Goal: Information Seeking & Learning: Learn about a topic

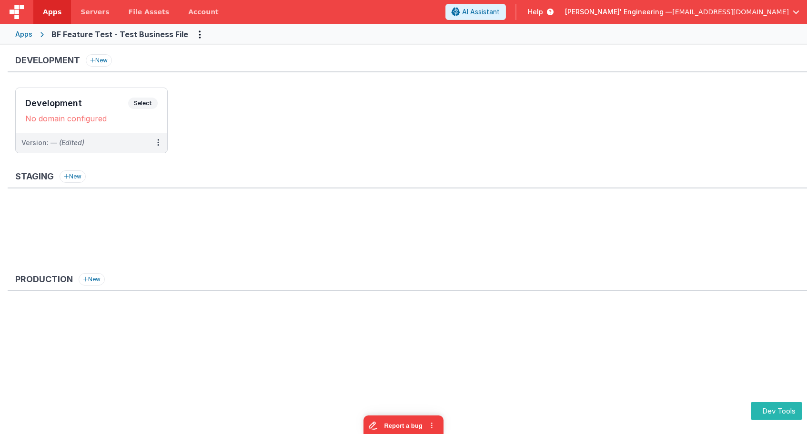
drag, startPoint x: 628, startPoint y: 195, endPoint x: 537, endPoint y: 192, distance: 91.0
click at [628, 195] on div "Staging New" at bounding box center [407, 218] width 799 height 95
click at [428, 175] on div "Staging New" at bounding box center [407, 180] width 799 height 18
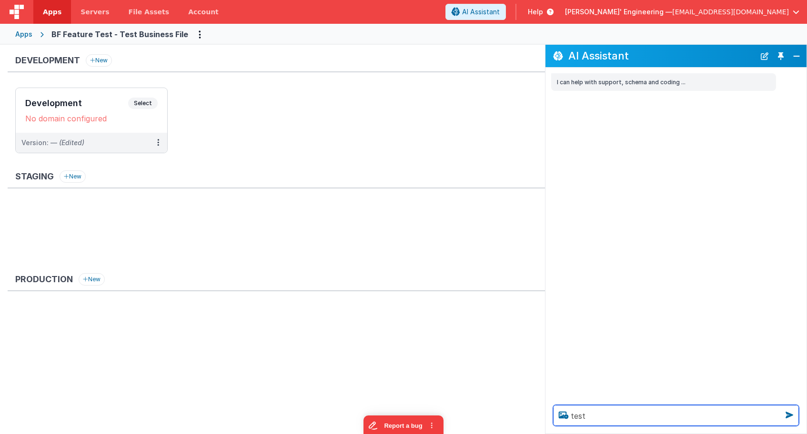
type textarea "test"
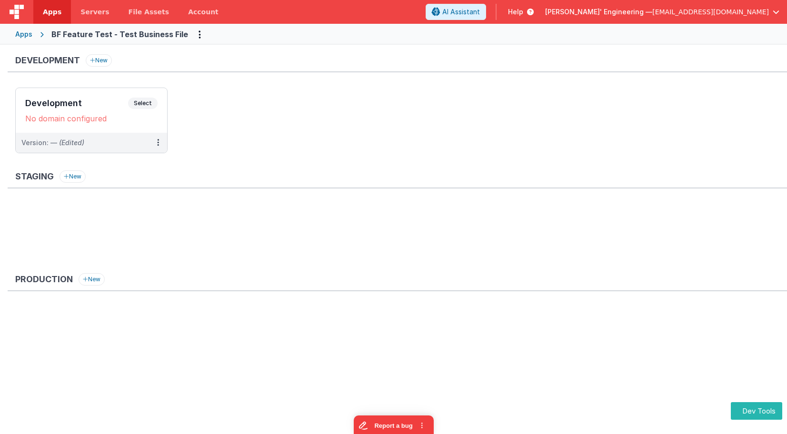
click at [252, 108] on ul "Development Select URLs No domain configured Version: — (Edited)" at bounding box center [401, 125] width 772 height 75
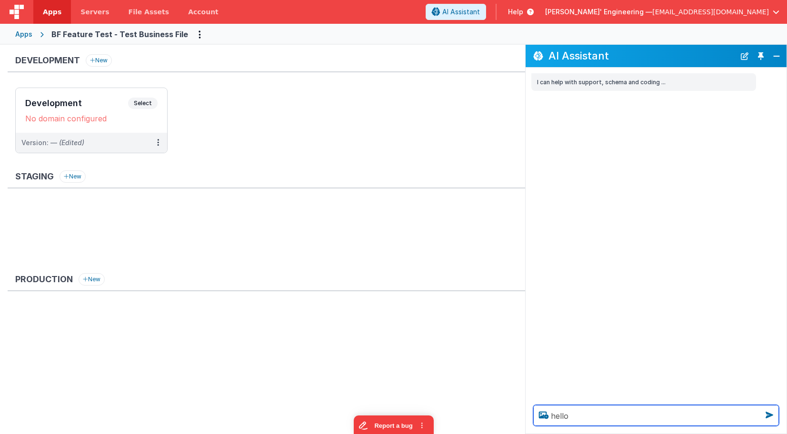
type textarea "hello"
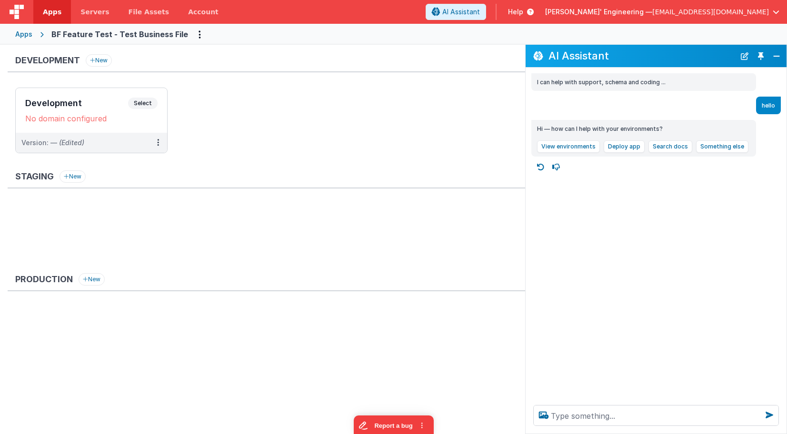
click at [611, 157] on div "I can help with support, schema and coding ... hello Hi — how can I help with y…" at bounding box center [656, 233] width 261 height 330
click at [581, 146] on button "View environments" at bounding box center [568, 146] width 63 height 12
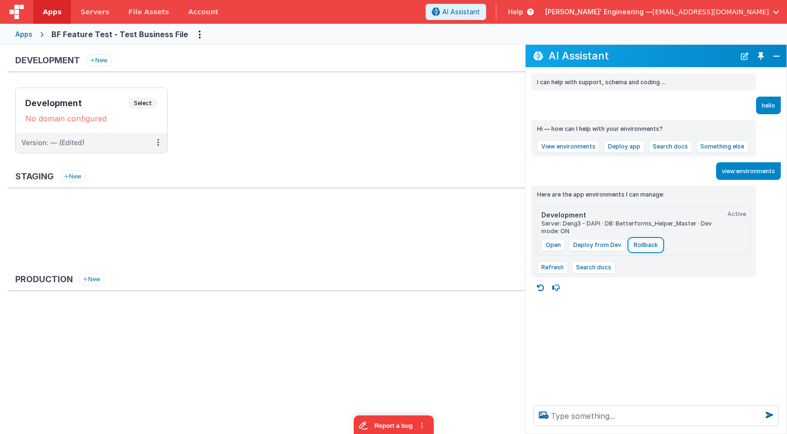
click at [648, 240] on button "Rollback" at bounding box center [646, 245] width 33 height 12
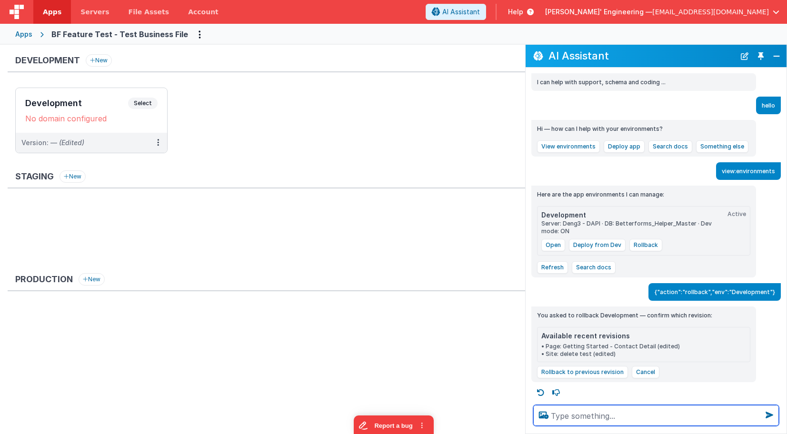
scroll to position [3, 0]
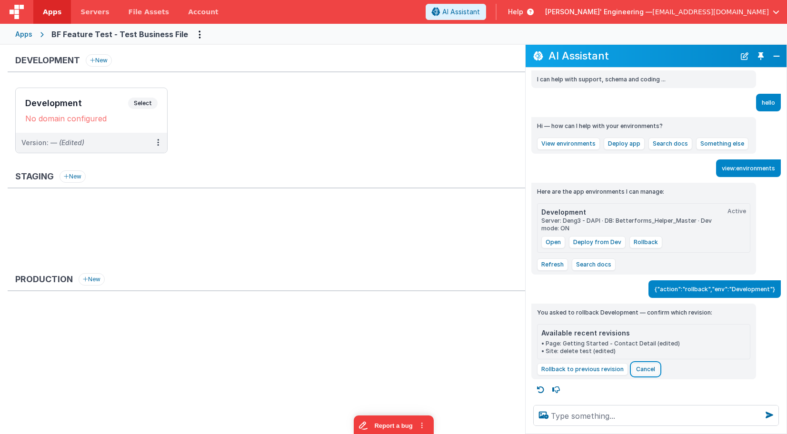
click at [637, 371] on button "Cancel" at bounding box center [646, 369] width 28 height 12
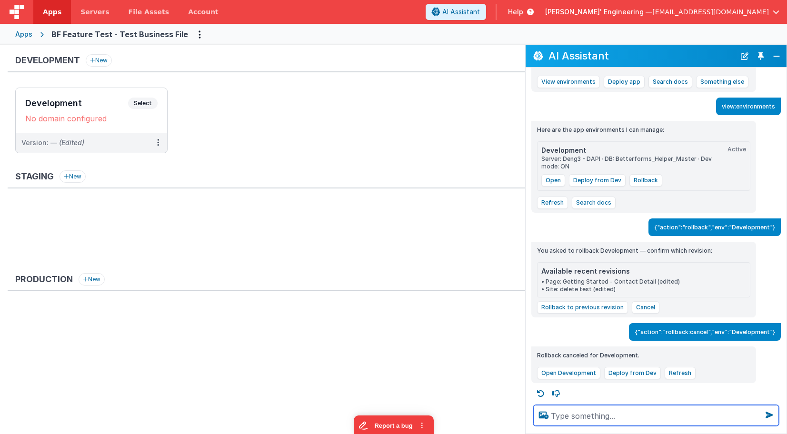
scroll to position [69, 0]
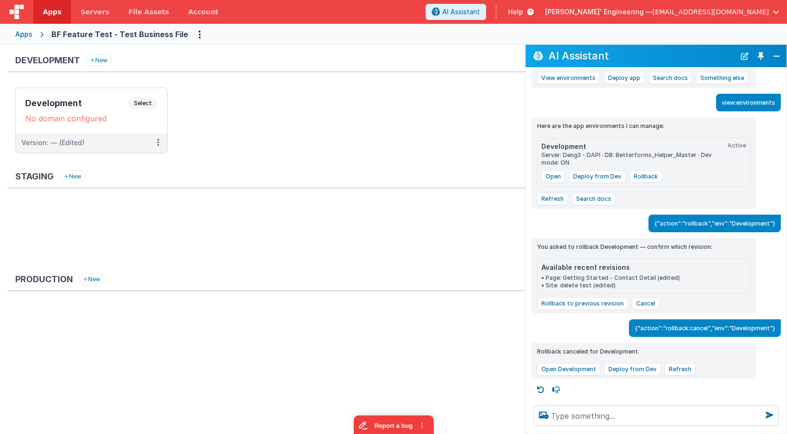
click at [454, 36] on div "Apps BF Feature Test - Test Business File" at bounding box center [393, 34] width 787 height 21
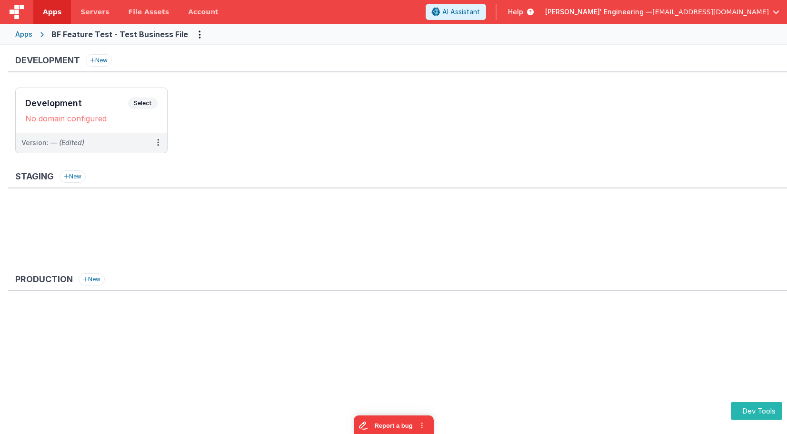
click at [664, 228] on ul at bounding box center [401, 235] width 772 height 62
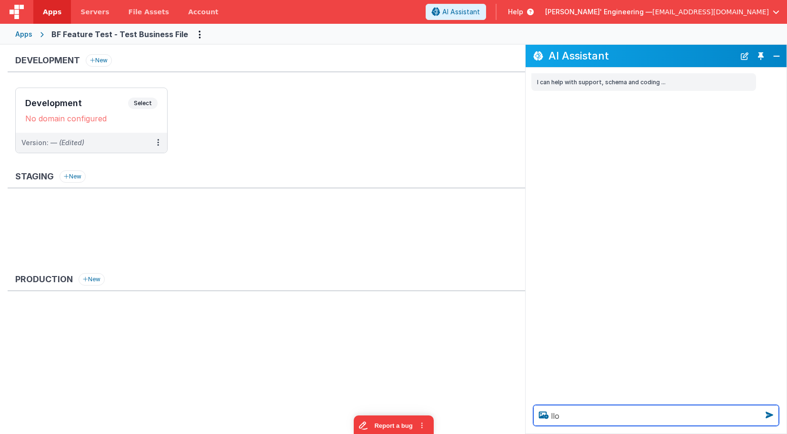
type textarea "llo"
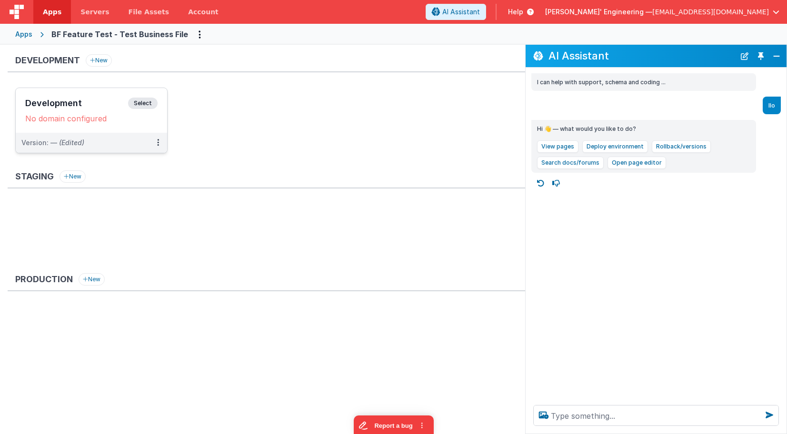
click at [140, 103] on span "Select" at bounding box center [143, 103] width 30 height 11
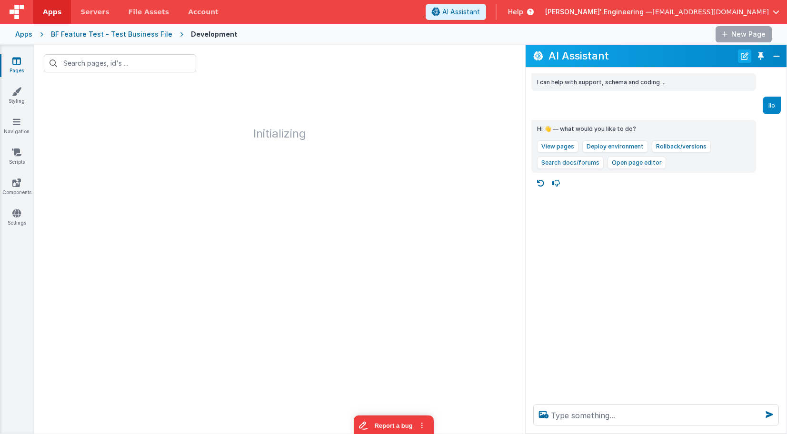
click at [747, 55] on button "New Chat" at bounding box center [744, 56] width 13 height 13
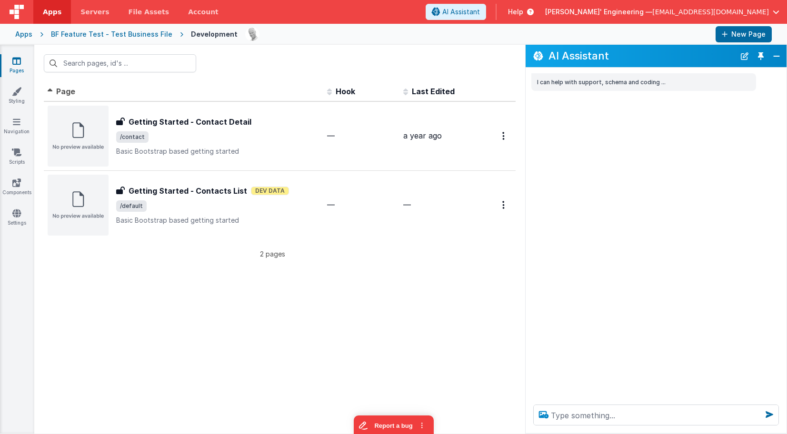
click at [552, 414] on icon at bounding box center [543, 414] width 17 height 15
click at [0, 0] on input "file" at bounding box center [0, 0] width 0 height 0
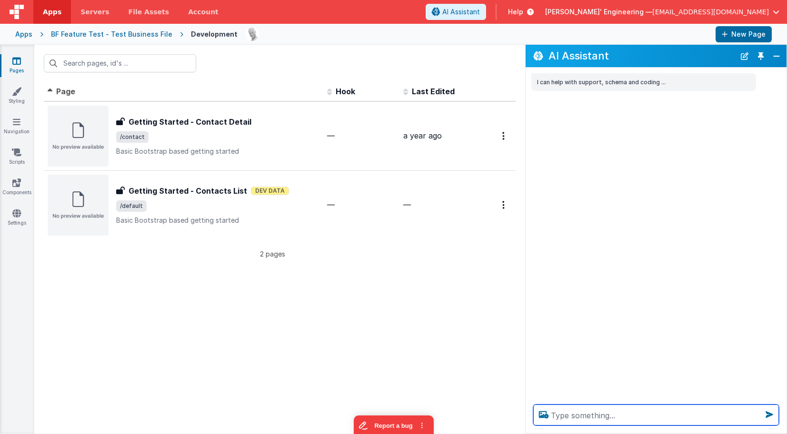
click at [586, 413] on textarea at bounding box center [656, 415] width 246 height 21
type textarea "what does this site do"
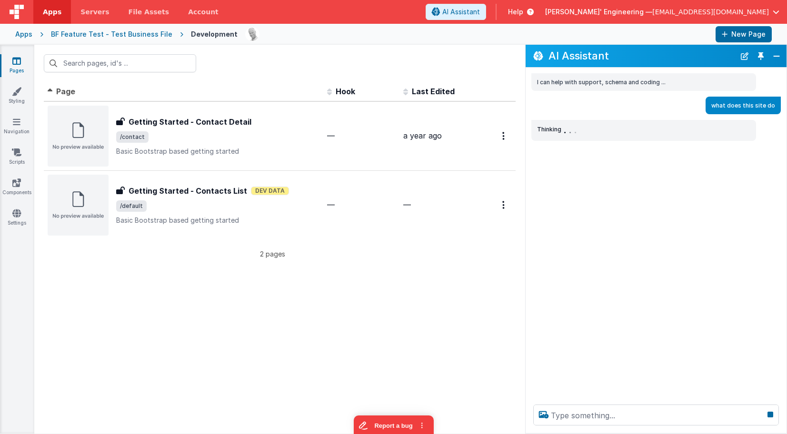
scroll to position [1, 0]
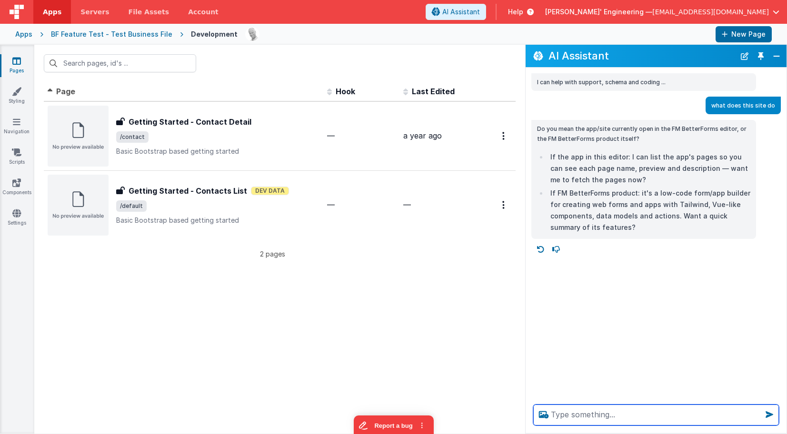
click at [633, 420] on textarea at bounding box center [656, 415] width 246 height 21
type textarea "i am debuggin this prompt, what is your get to what i ased"
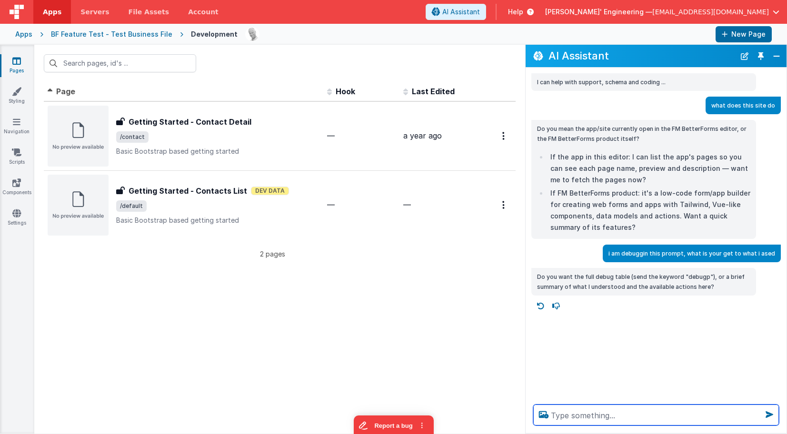
click at [620, 414] on textarea at bounding box center [656, 415] width 246 height 21
type textarea "i want my question andwered"
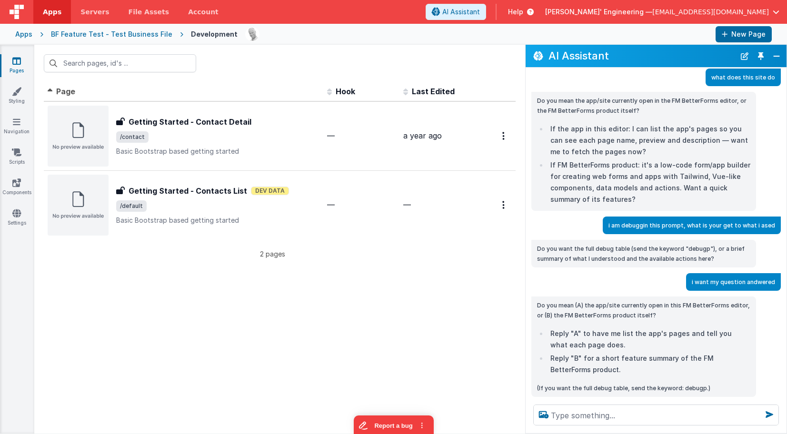
scroll to position [46, 0]
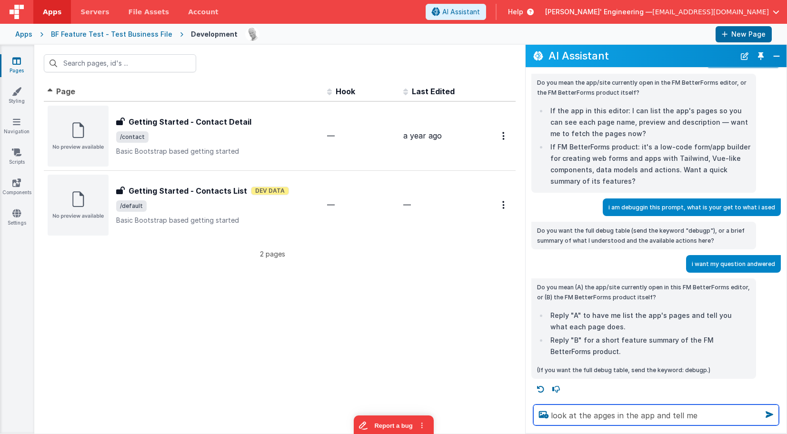
type textarea "look at the apges in the app and tell me"
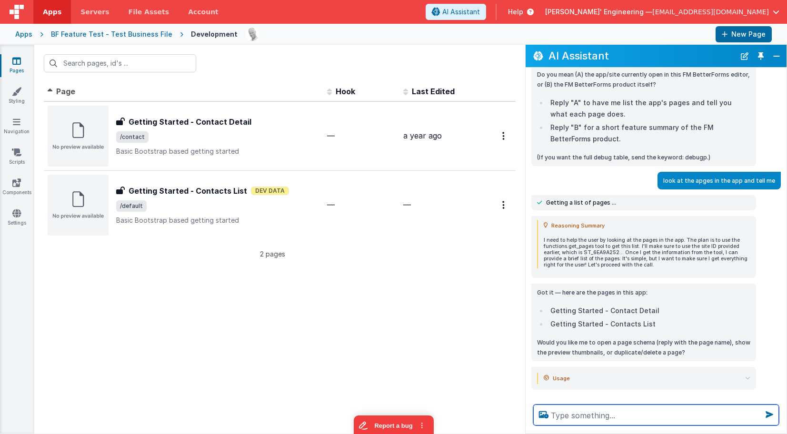
scroll to position [270, 0]
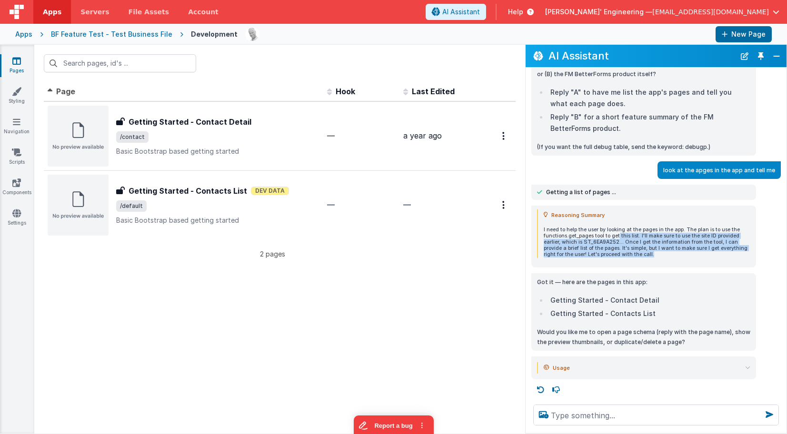
drag, startPoint x: 618, startPoint y: 234, endPoint x: 644, endPoint y: 252, distance: 32.2
click at [644, 252] on p "I need to help the user by looking at the pages in the app. The plan is to use …" at bounding box center [647, 242] width 207 height 31
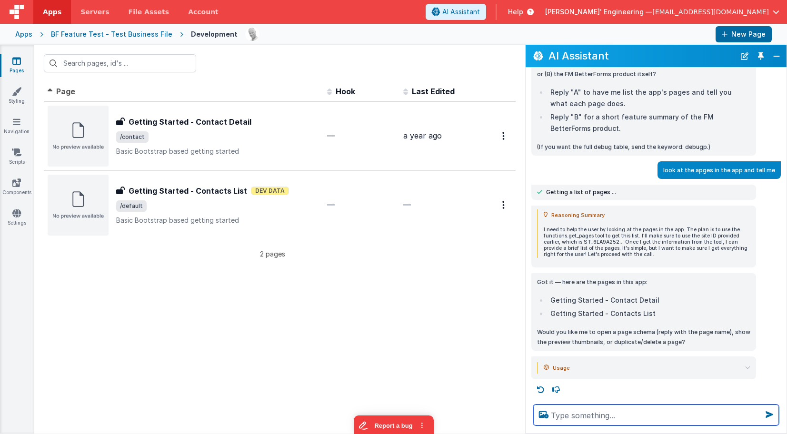
click at [574, 420] on textarea at bounding box center [656, 415] width 246 height 21
type textarea "what does this app do?"
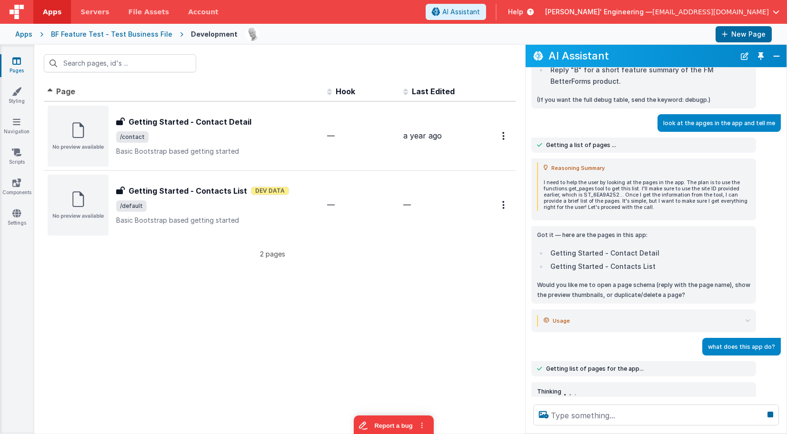
scroll to position [322, 0]
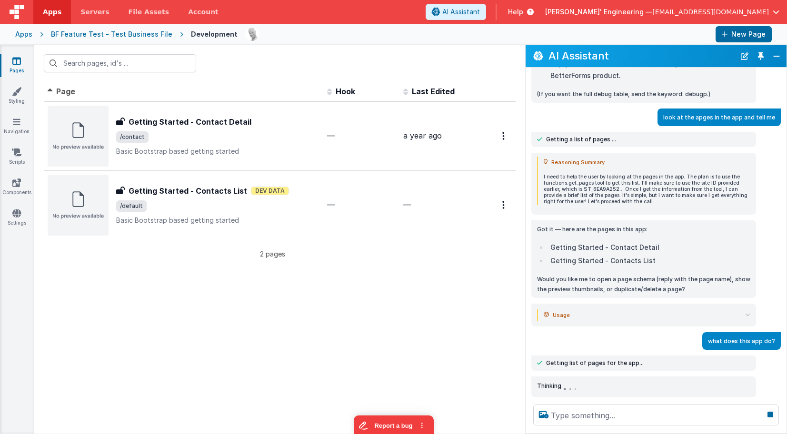
click at [572, 336] on div "what does this app do?" at bounding box center [653, 341] width 255 height 18
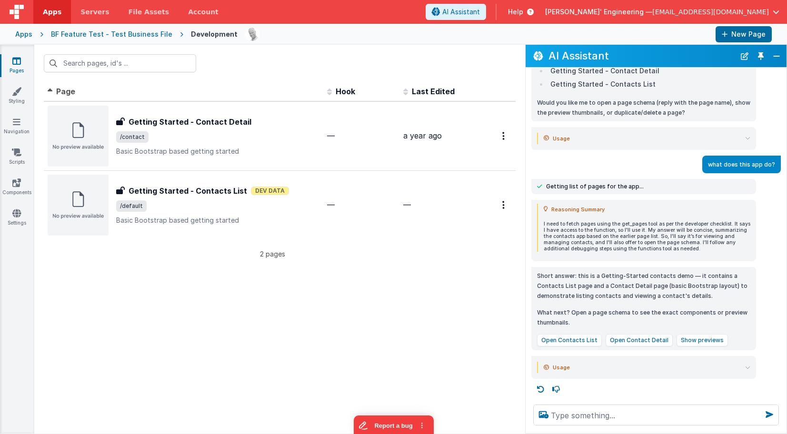
scroll to position [499, 0]
click at [578, 340] on button "Open Contacts List" at bounding box center [569, 341] width 65 height 12
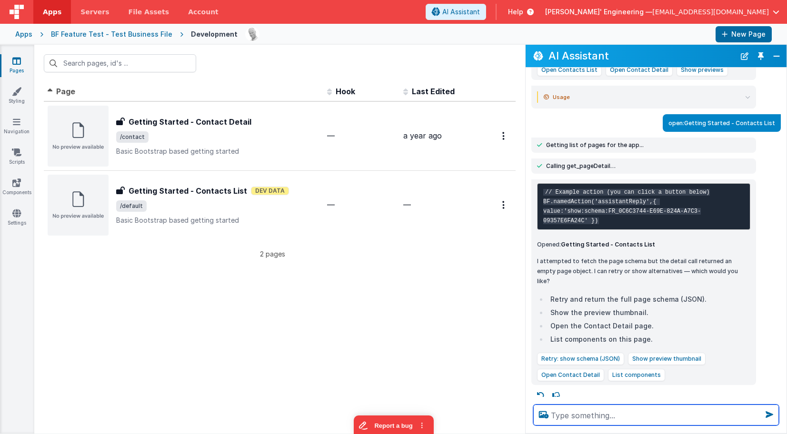
scroll to position [775, 0]
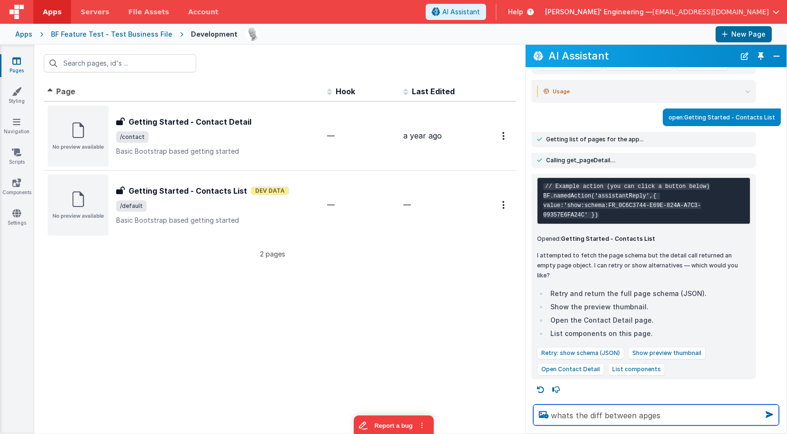
type textarea "whats the diff between apges"
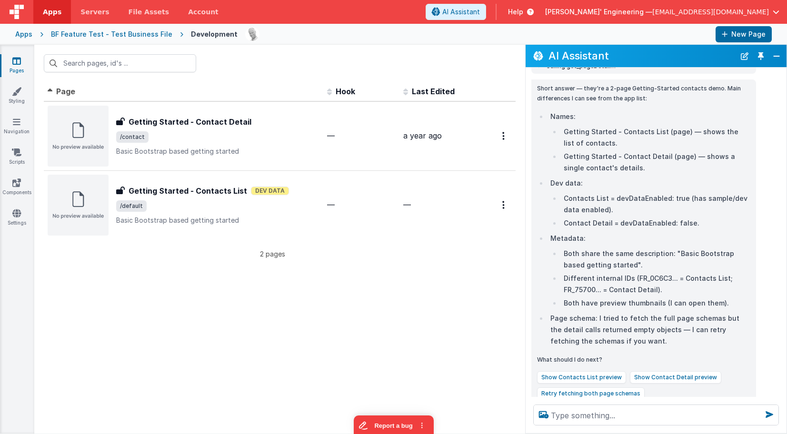
scroll to position [1199, 0]
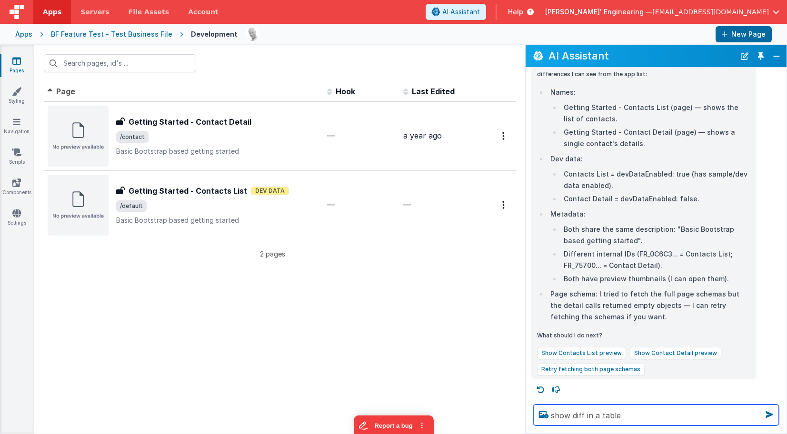
type textarea "show diff in a table"
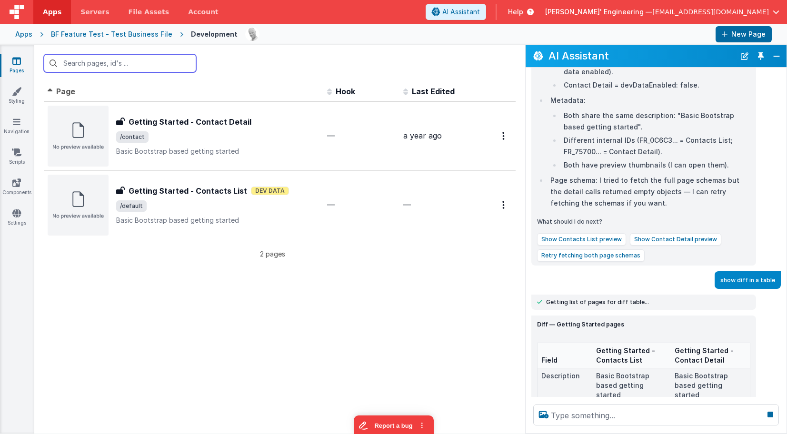
scroll to position [1338, 0]
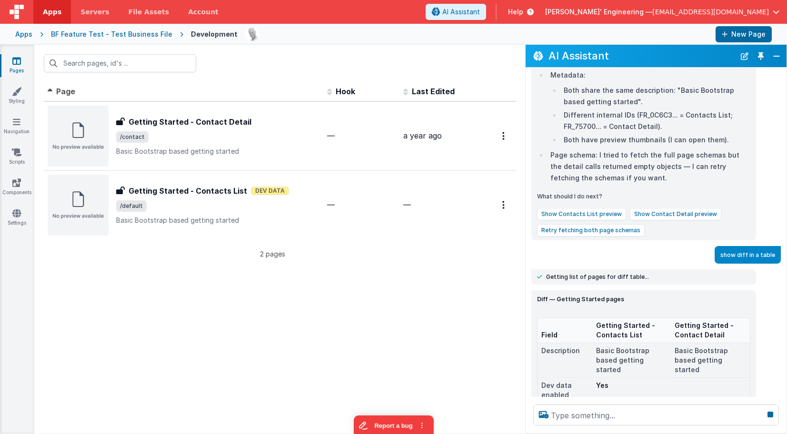
click at [526, 342] on div "Diff — Getting Started pages Field Getting Started - Contacts List Getting Star…" at bounding box center [656, 349] width 261 height 117
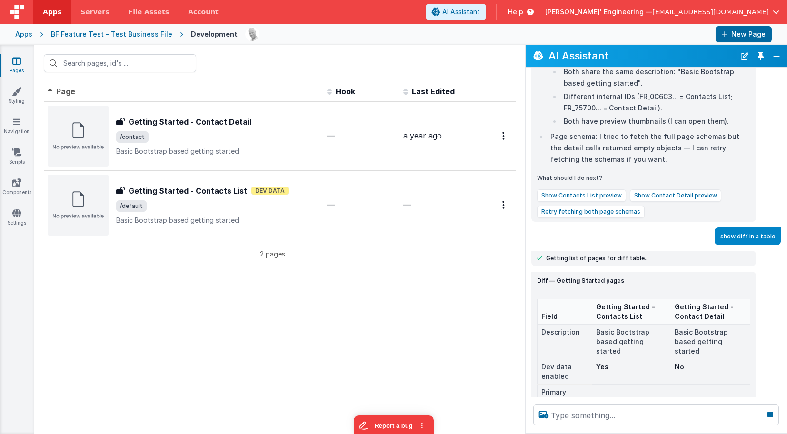
scroll to position [1364, 0]
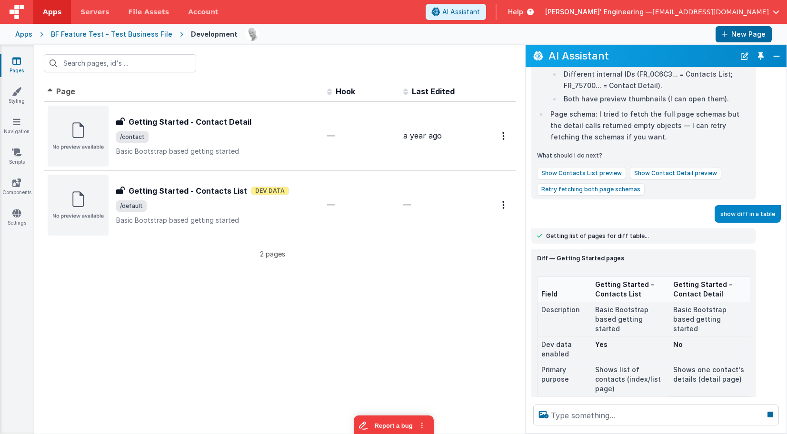
drag, startPoint x: 524, startPoint y: 342, endPoint x: 492, endPoint y: 338, distance: 32.6
click at [483, 341] on div "Id Page Description Hook Last Edited FR_75700F57-B382-6F4C-8197-3CB9C9F631F0 Ge…" at bounding box center [279, 258] width 491 height 352
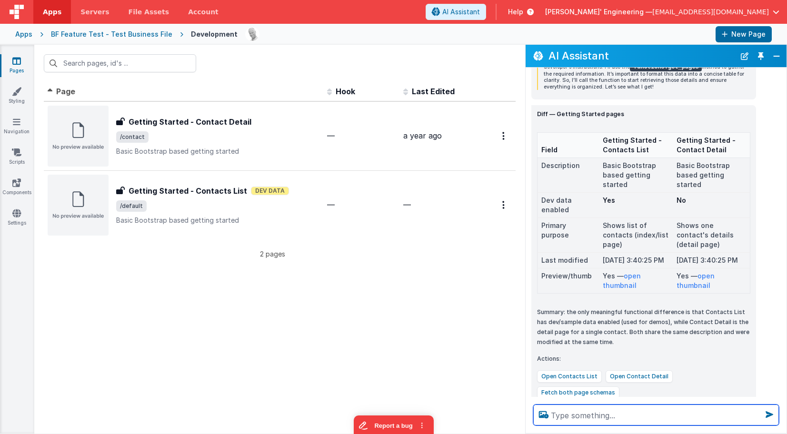
scroll to position [1650, 0]
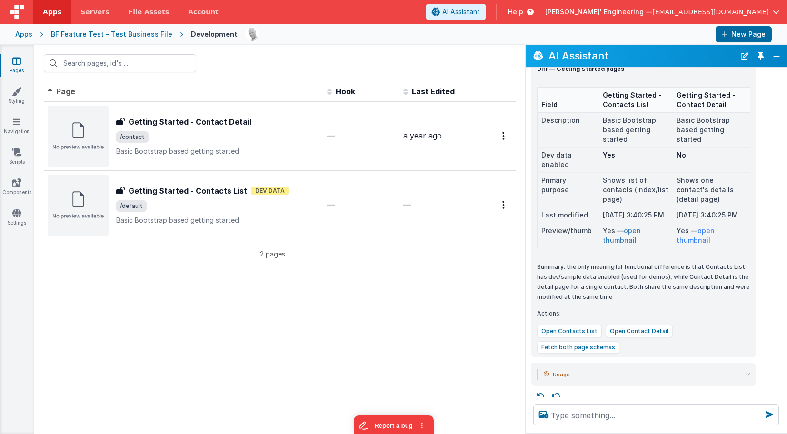
click at [627, 244] on link "open thumbnail" at bounding box center [622, 236] width 38 height 18
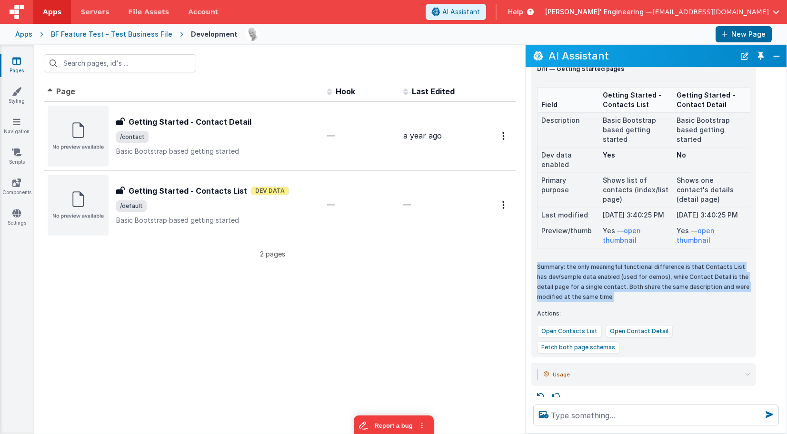
drag, startPoint x: 717, startPoint y: 307, endPoint x: 699, endPoint y: 266, distance: 44.3
click at [699, 266] on div "Diff — Getting Started pages Field Getting Started - Contacts List Getting Star…" at bounding box center [643, 209] width 213 height 290
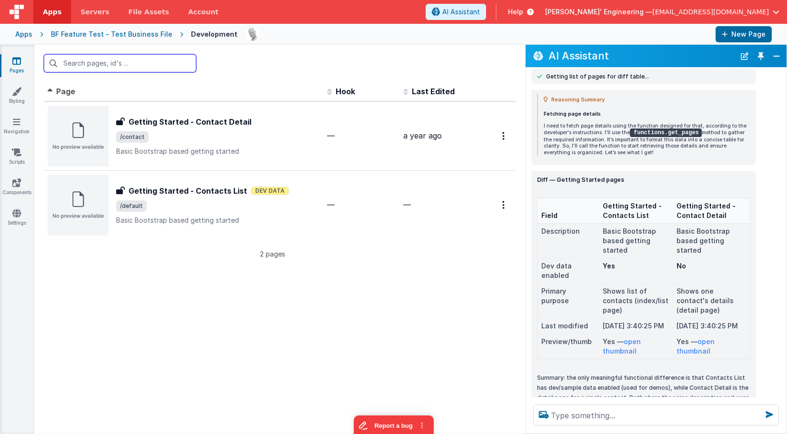
scroll to position [1552, 0]
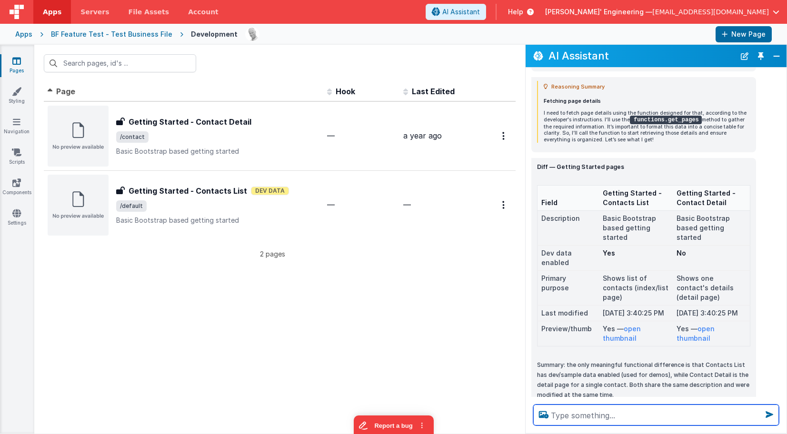
click at [658, 417] on textarea at bounding box center [656, 415] width 246 height 21
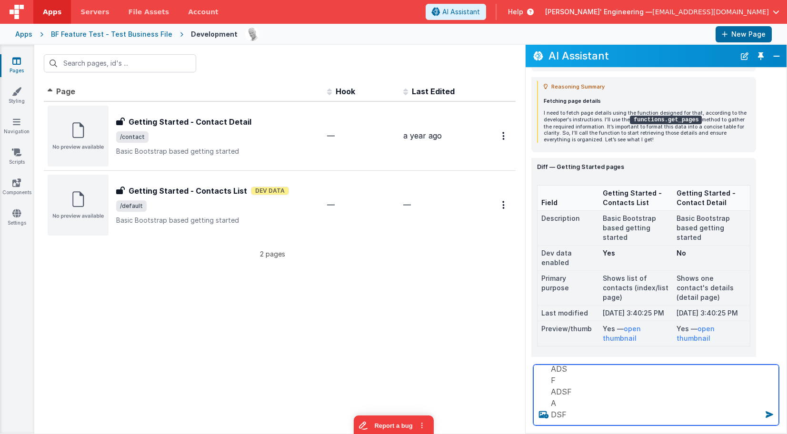
scroll to position [46, 0]
type textarea "asdf DF ADS F ADSF A DSF"
click at [621, 403] on textarea "asdf DF ADS F ADSF A DSF" at bounding box center [656, 395] width 246 height 61
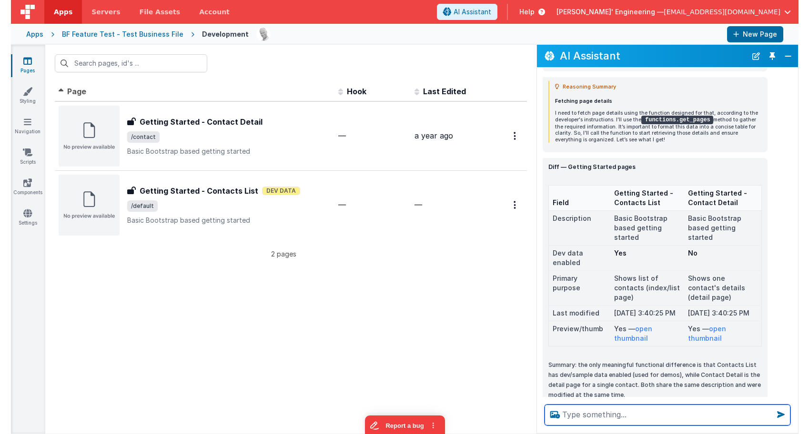
scroll to position [0, 0]
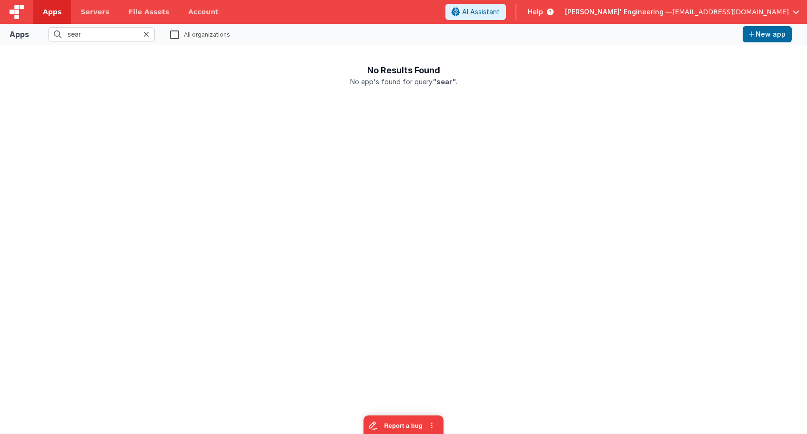
click at [325, 122] on div "No Results Found No app's found for query " sear " ." at bounding box center [404, 236] width 792 height 374
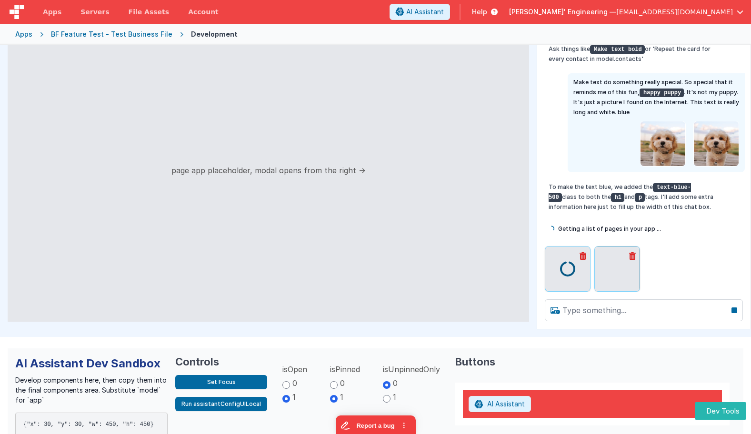
scroll to position [40, 0]
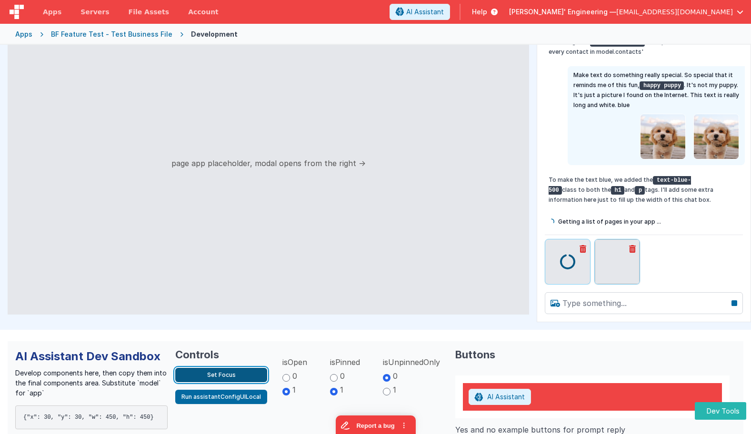
click at [236, 376] on button "Set Focus" at bounding box center [221, 375] width 92 height 14
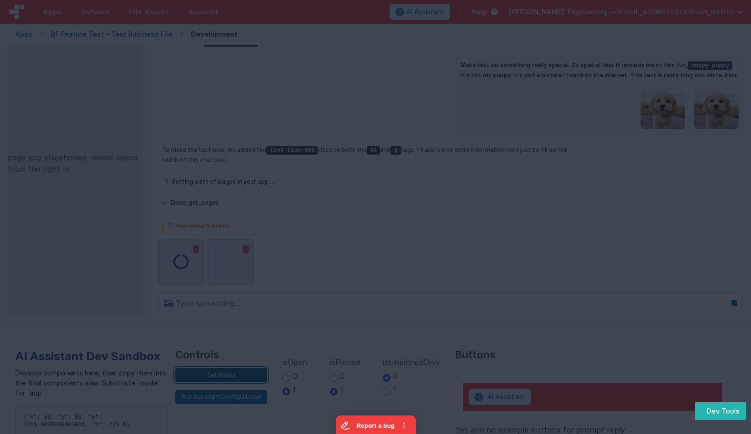
scroll to position [35, 0]
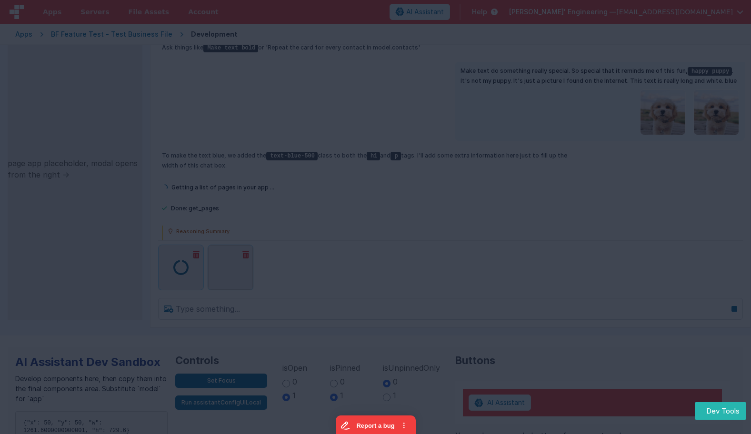
click at [312, 324] on div at bounding box center [375, 217] width 751 height 434
click at [337, 322] on div at bounding box center [375, 217] width 751 height 434
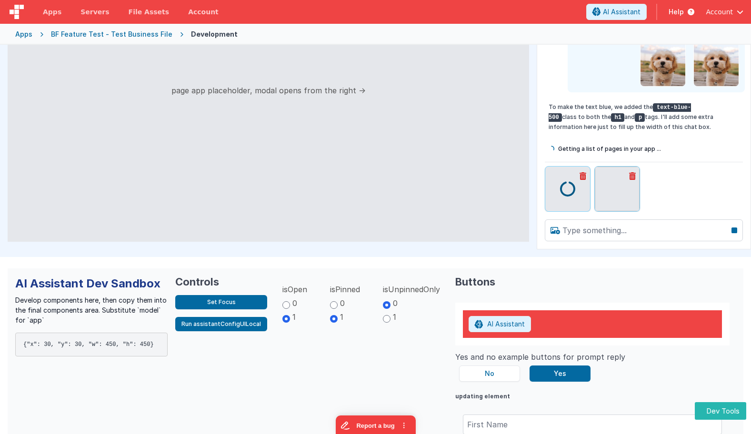
scroll to position [115, 0]
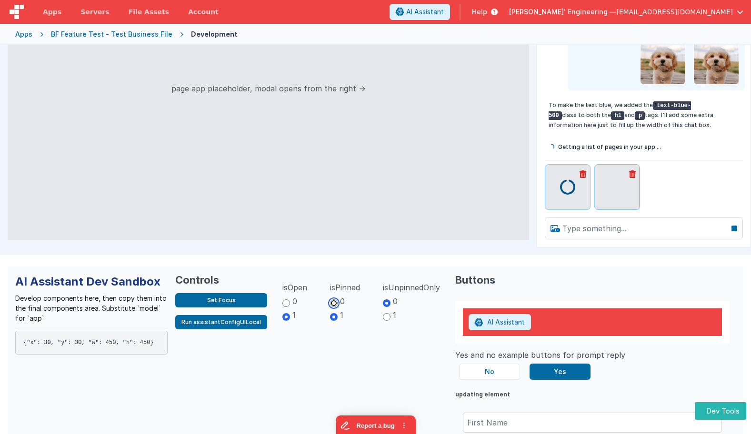
click at [331, 305] on input "0" at bounding box center [334, 304] width 8 height 8
radio input "true"
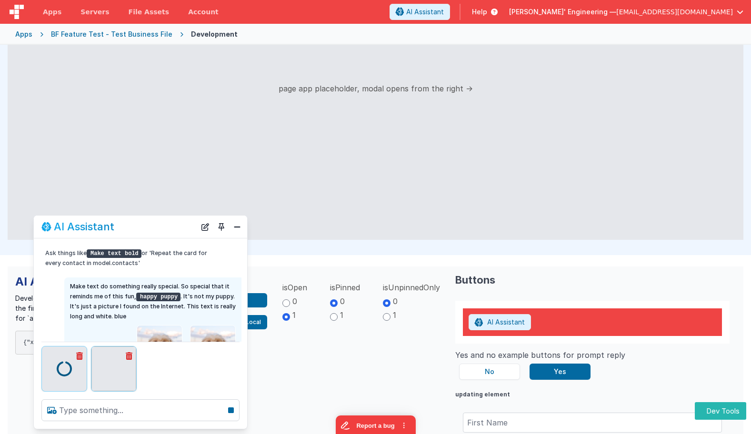
drag, startPoint x: 175, startPoint y: 224, endPoint x: 189, endPoint y: 221, distance: 13.7
click at [189, 221] on div "AI Assistant" at bounding box center [140, 227] width 213 height 22
click at [330, 318] on input "1" at bounding box center [334, 317] width 8 height 8
radio input "true"
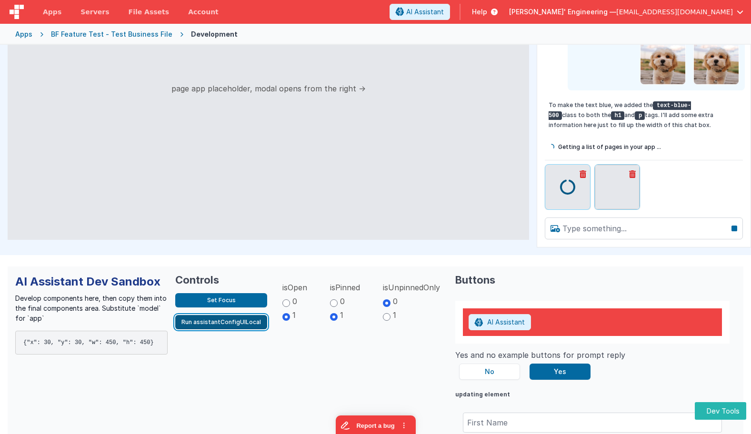
drag, startPoint x: 240, startPoint y: 321, endPoint x: 245, endPoint y: 320, distance: 5.4
click at [240, 321] on button "Run assistantConfigUILocal" at bounding box center [221, 322] width 92 height 14
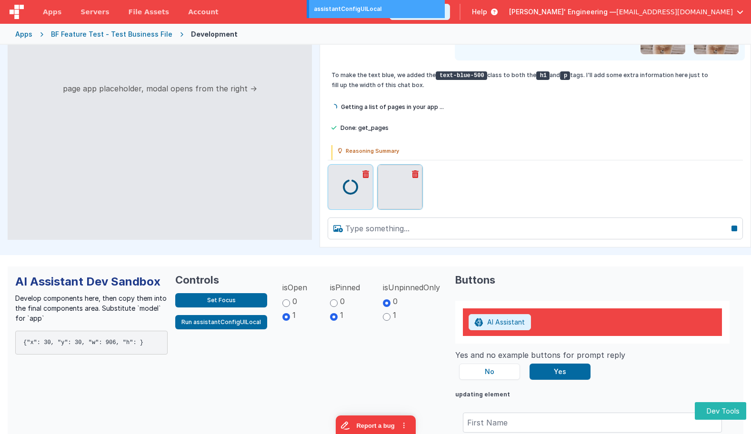
drag, startPoint x: 491, startPoint y: 121, endPoint x: 357, endPoint y: 118, distance: 134.3
click at [321, 119] on div "Ask things like Make text bold or 'Repeat the card for every contact in model.c…" at bounding box center [535, 56] width 431 height 208
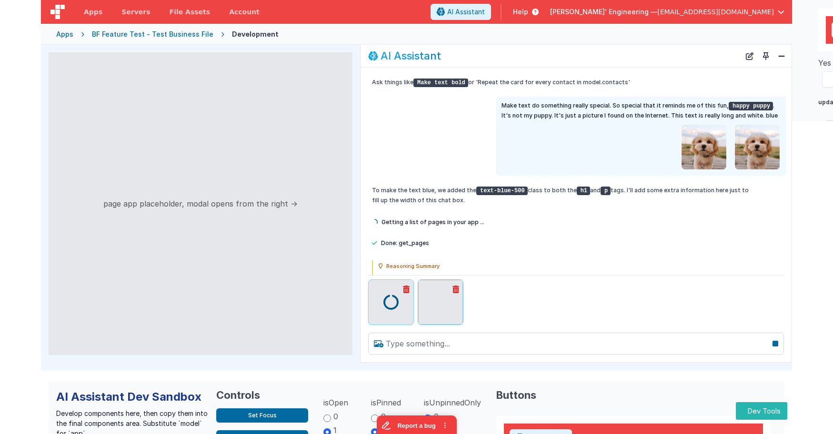
scroll to position [1, 0]
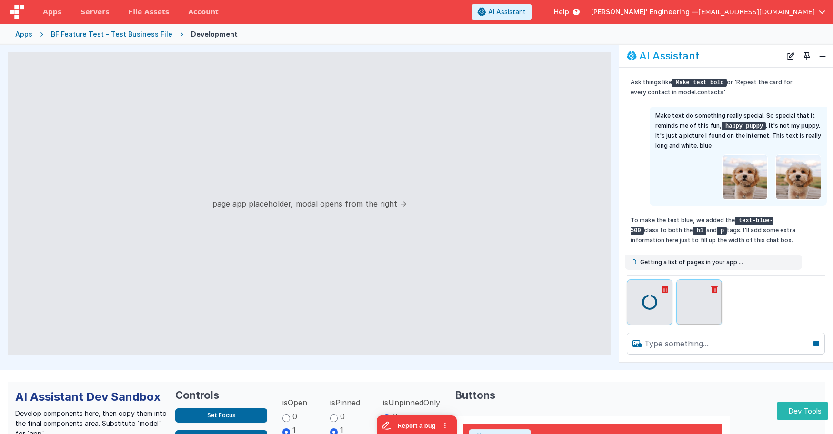
click at [392, 111] on div "page app placeholder, modal opens from the right →" at bounding box center [309, 203] width 603 height 303
click at [689, 50] on h2 "AI Assistant" at bounding box center [669, 55] width 60 height 11
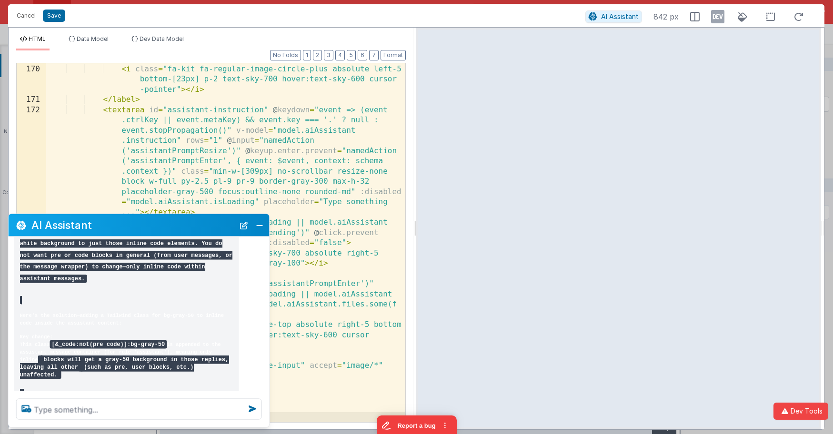
scroll to position [232, 0]
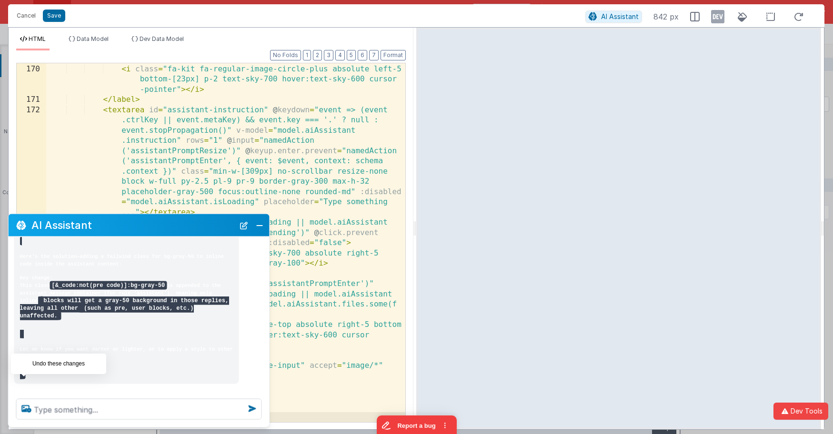
click at [25, 387] on icon at bounding box center [23, 394] width 15 height 15
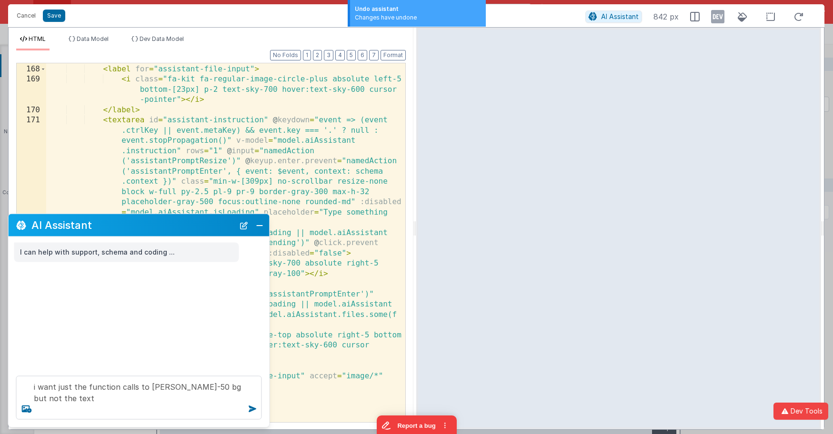
scroll to position [2979, 0]
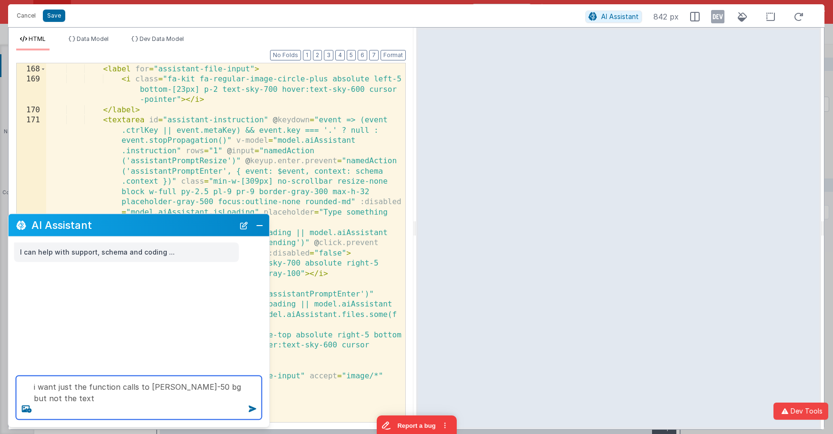
drag, startPoint x: 134, startPoint y: 386, endPoint x: 104, endPoint y: 385, distance: 30.0
click at [104, 385] on textarea "i want just the function calls to hae a gray-50 bg but not the text" at bounding box center [139, 398] width 246 height 44
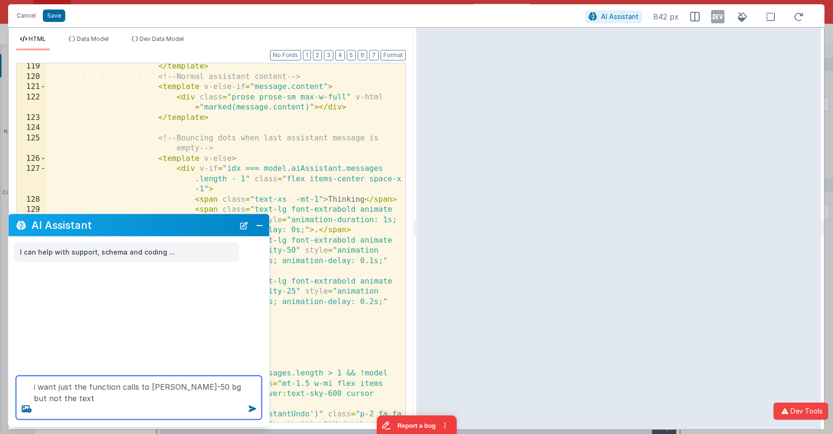
scroll to position [2142, 0]
click at [42, 160] on span at bounding box center [42, 159] width 5 height 10
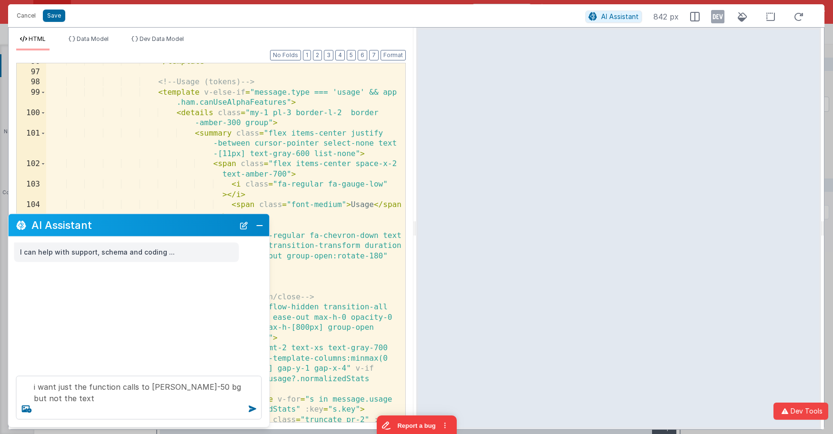
scroll to position [1689, 0]
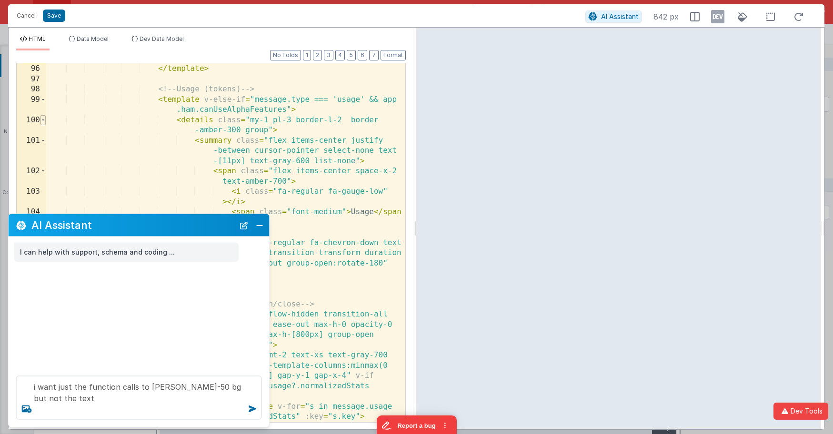
click at [44, 121] on span at bounding box center [42, 120] width 5 height 10
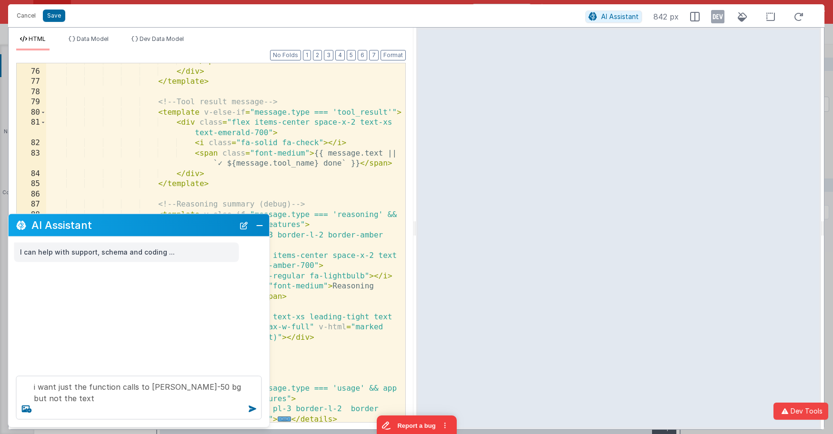
scroll to position [1391, 0]
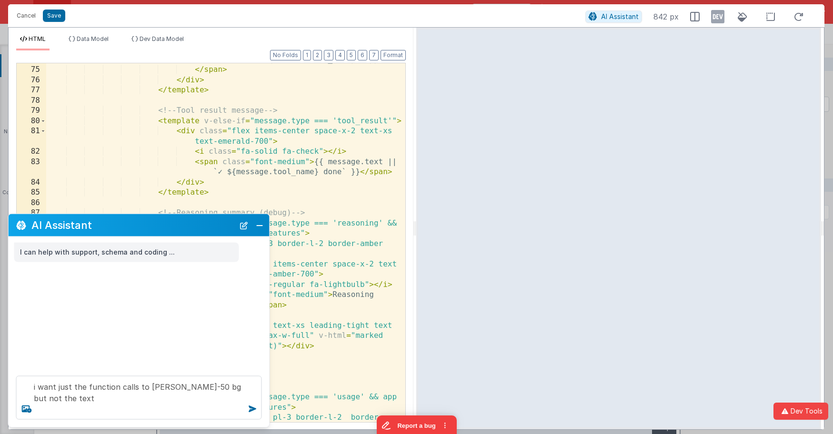
click at [370, 122] on div "{{ message.text || (message.status === 'done' ? `Done: ${message.tool_name}` : …" at bounding box center [225, 239] width 359 height 411
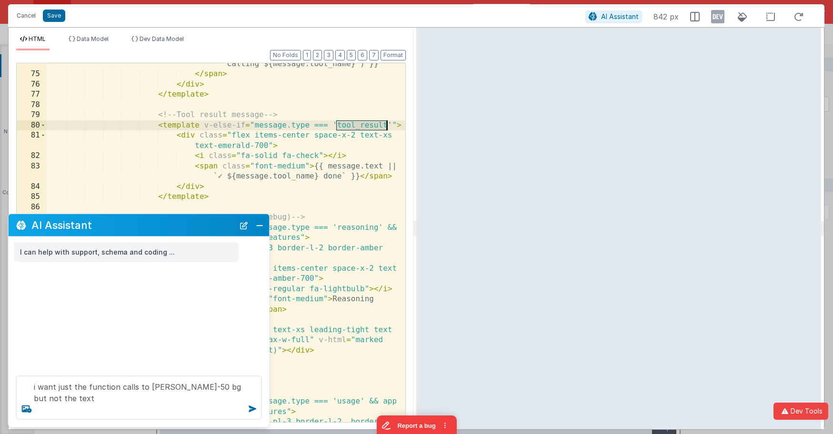
scroll to position [1387, 0]
click at [96, 386] on textarea "i want just the function calls to hae a gray-50 bg but not the text" at bounding box center [139, 398] width 246 height 44
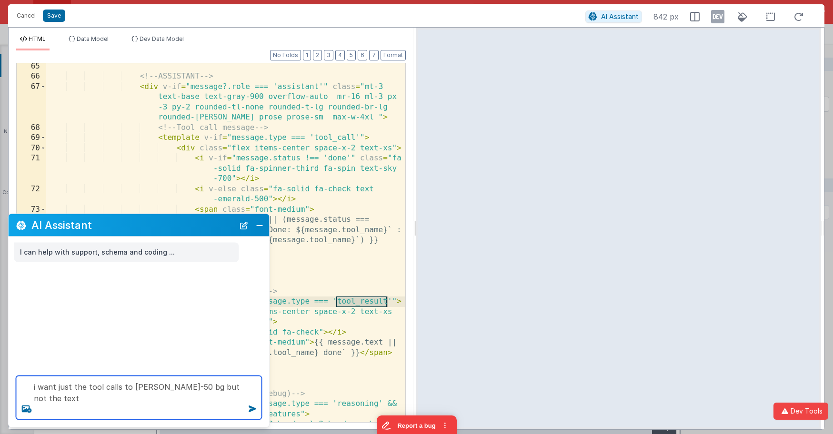
scroll to position [1210, 0]
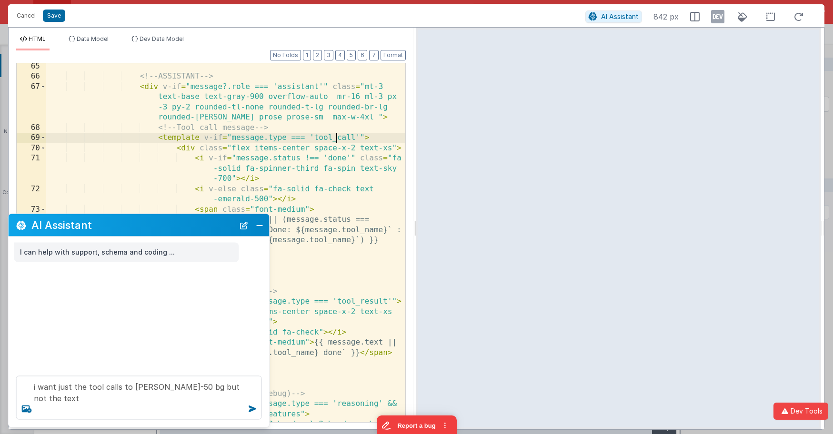
click at [336, 136] on div "<!-- ASSISTANT --> < div v-if = "message?.role === 'assistant'" class = "mt-3 t…" at bounding box center [225, 256] width 359 height 390
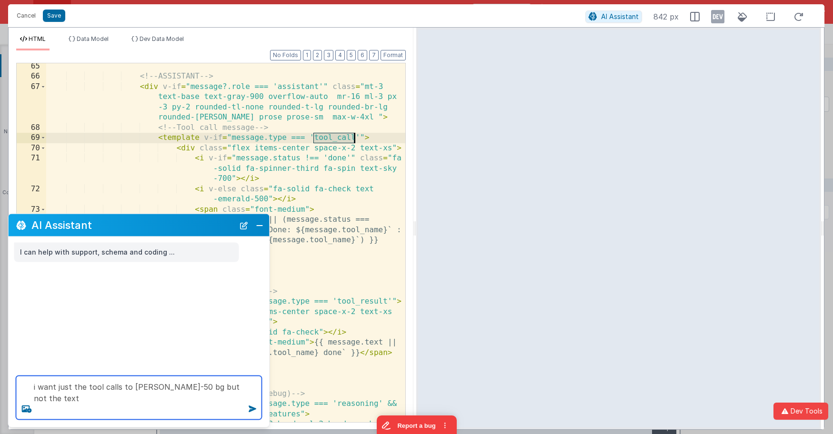
click at [123, 387] on textarea "i want just the tool calls to hae a gray-50 bg but not the text" at bounding box center [139, 398] width 246 height 44
click at [119, 386] on textarea "i want just the tool calls to hae a gray-50 bg but not the text" at bounding box center [139, 398] width 246 height 44
type textarea "i want just the tool calls and tool result to have a gray-50 bg but not the text"
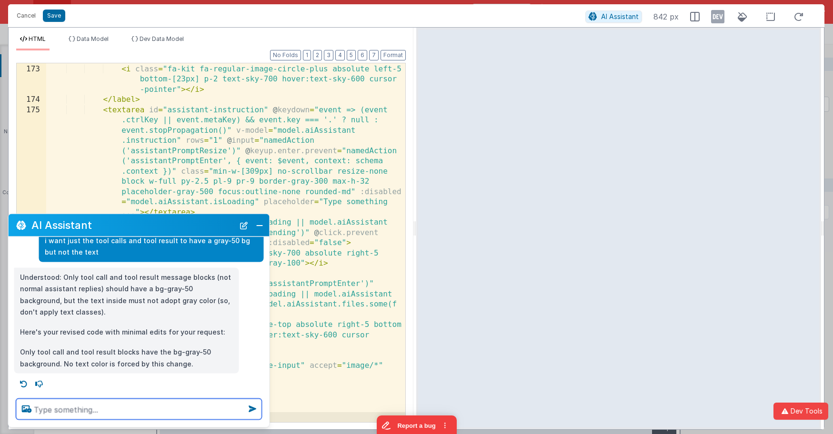
scroll to position [37, 0]
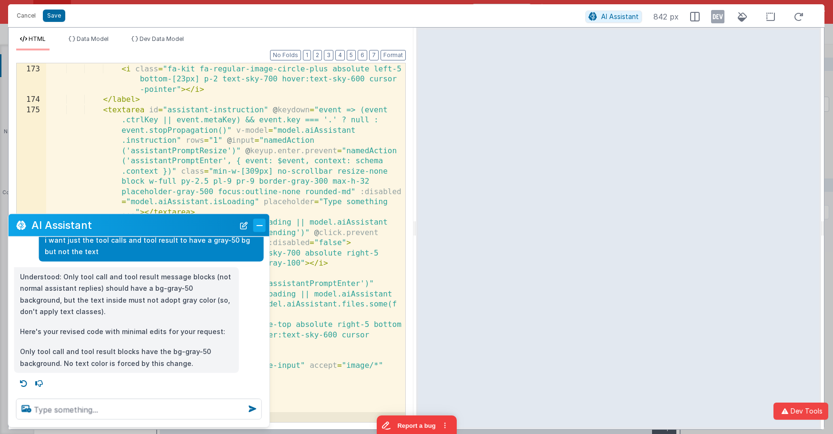
click at [263, 226] on button "Close" at bounding box center [259, 225] width 12 height 13
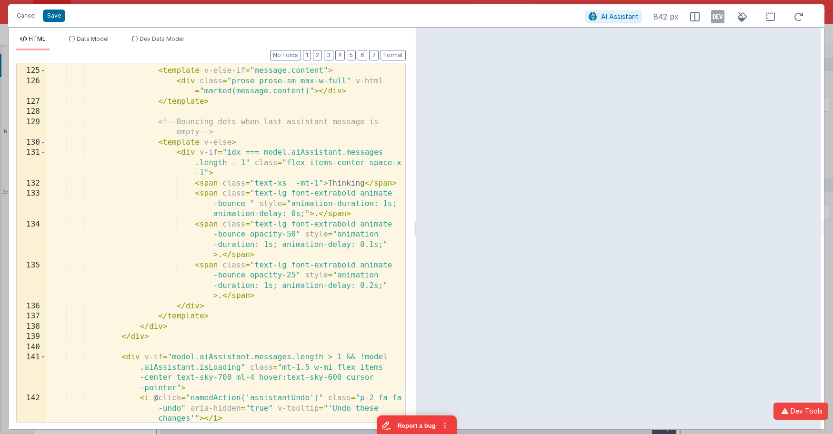
scroll to position [2194, 0]
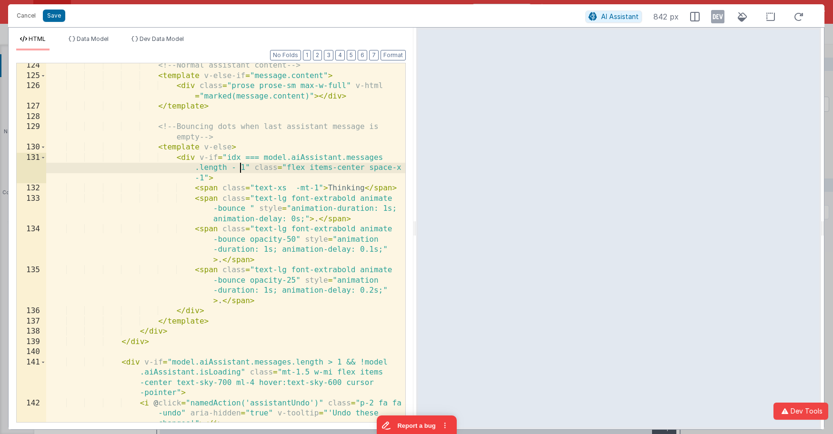
click at [241, 169] on div "<!-- Normal assistant content --> < template v-else-if = "message.content" > < …" at bounding box center [225, 285] width 359 height 451
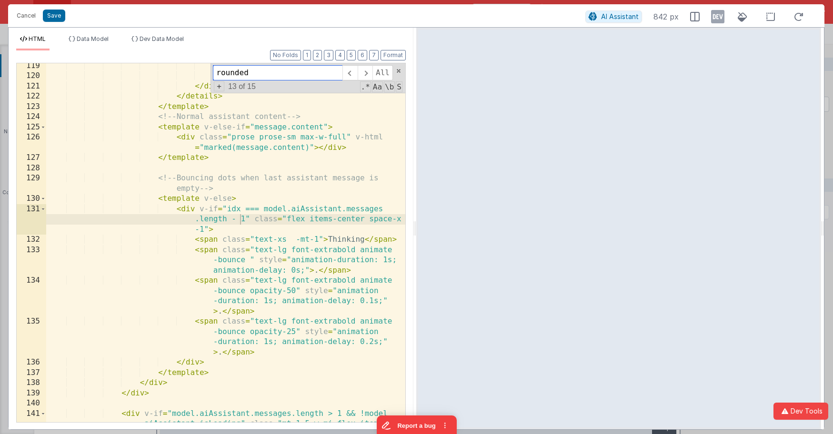
paste input "tool_call"
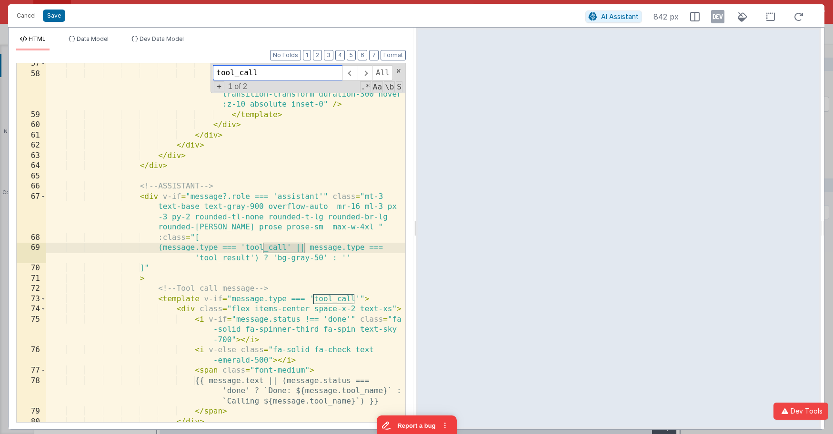
scroll to position [1091, 0]
click at [43, 299] on span at bounding box center [42, 298] width 5 height 10
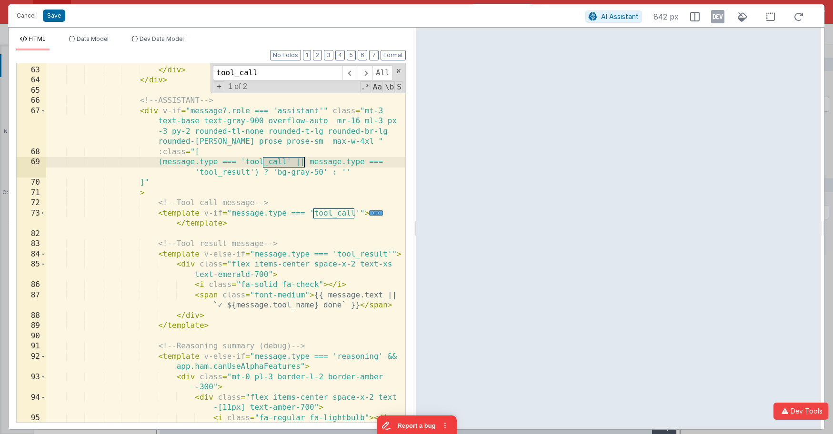
scroll to position [1178, 0]
click at [379, 213] on span "..." at bounding box center [376, 210] width 14 height 5
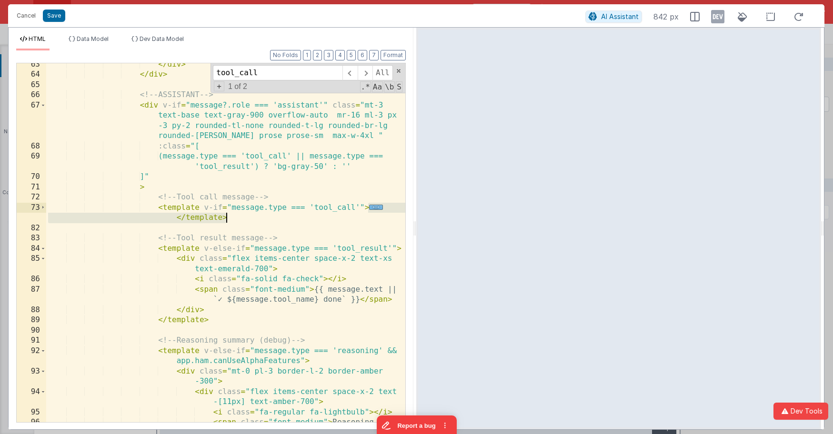
scroll to position [1182, 0]
click at [373, 208] on span "..." at bounding box center [376, 207] width 14 height 5
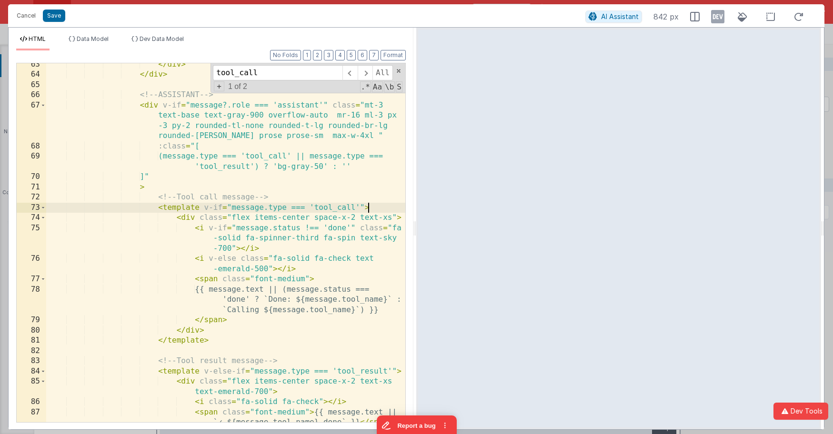
click at [295, 219] on div "</ div > </ div > <!-- ASSISTANT --> < div v-if = "message?.role === 'assistant…" at bounding box center [225, 250] width 359 height 380
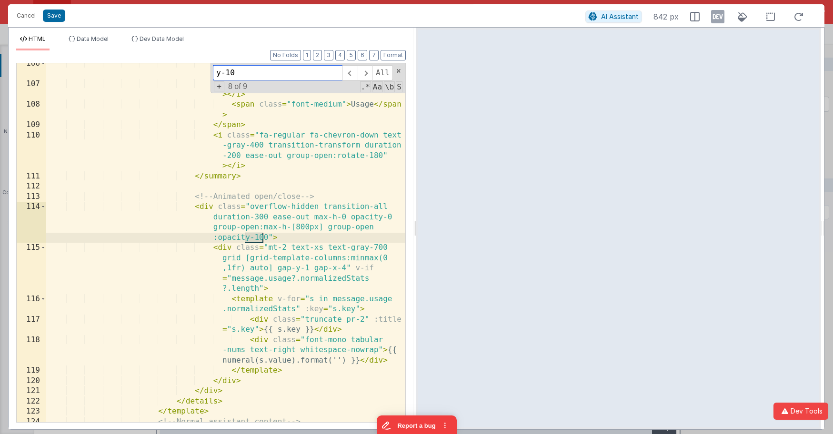
scroll to position [1837, 0]
click at [354, 73] on span at bounding box center [349, 72] width 15 height 15
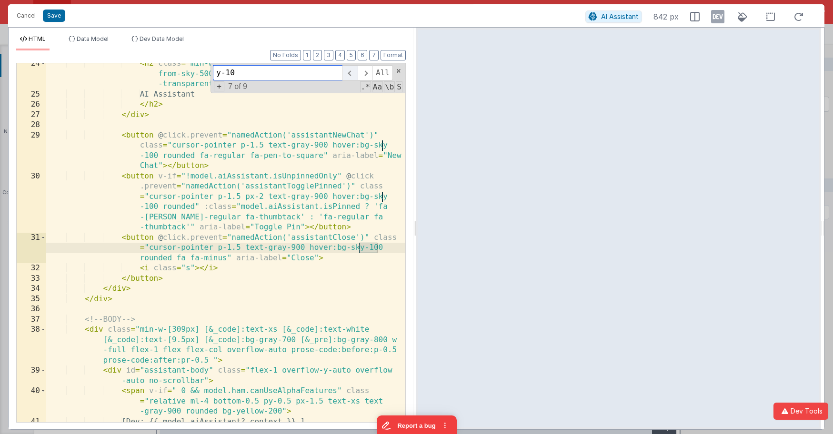
scroll to position [394, 0]
click at [354, 73] on span at bounding box center [349, 72] width 15 height 15
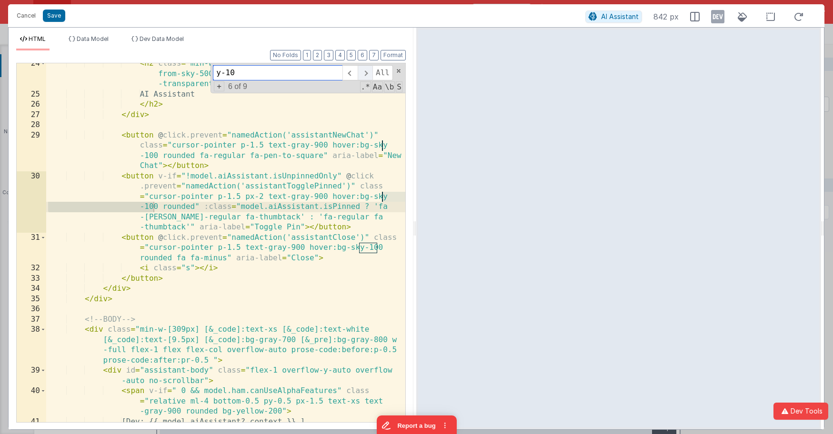
click at [367, 71] on span at bounding box center [365, 72] width 15 height 15
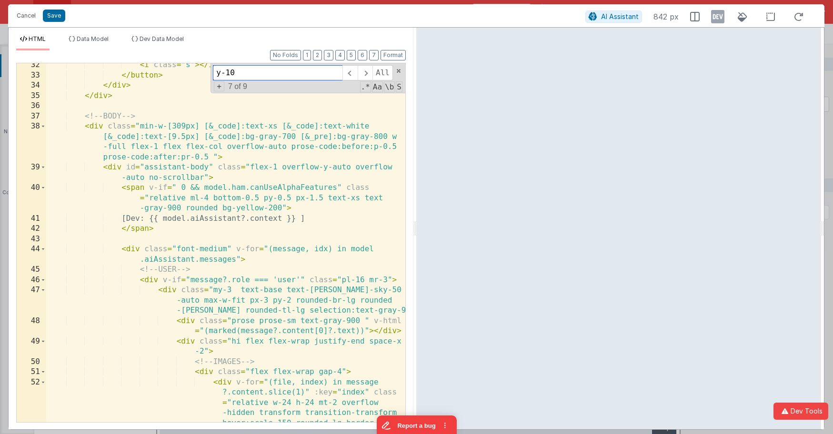
scroll to position [597, 0]
drag, startPoint x: 283, startPoint y: 75, endPoint x: 217, endPoint y: 68, distance: 66.6
click at [195, 70] on div "< i class = "s" > </ i > </ button > </ div > </ div > <!-- BODY --> < div clas…" at bounding box center [225, 242] width 359 height 359
click at [291, 228] on div "< i class = "s" > </ i > </ button > </ div > </ div > <!-- BODY --> < div clas…" at bounding box center [225, 275] width 359 height 431
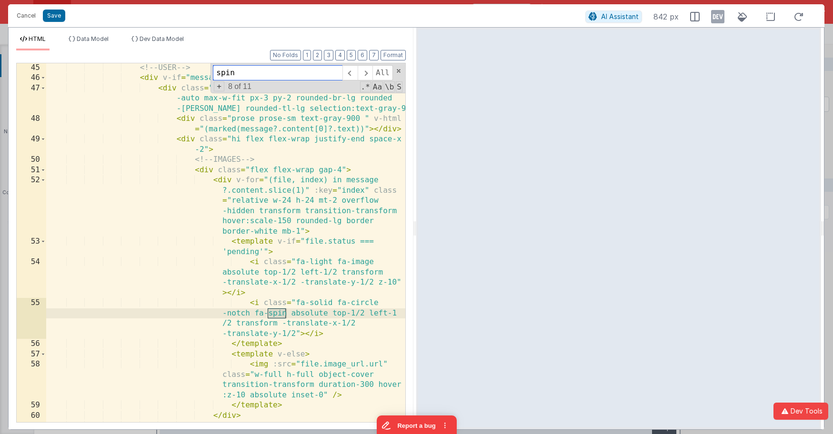
scroll to position [799, 0]
type input "spin"
click at [350, 78] on span at bounding box center [349, 72] width 15 height 15
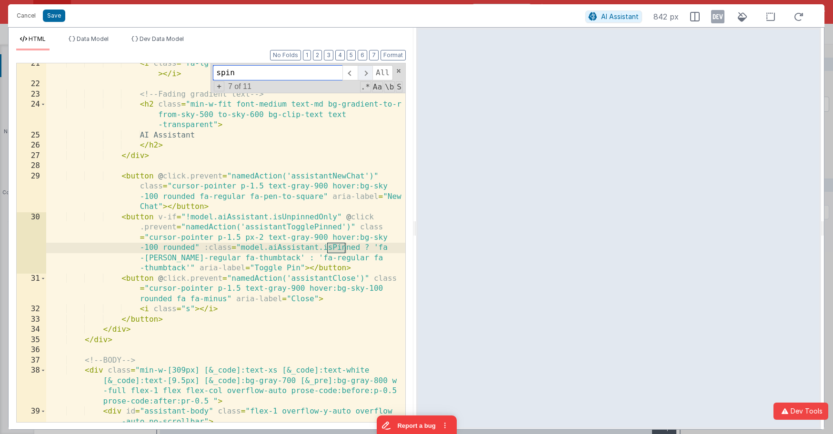
click at [364, 76] on span at bounding box center [365, 72] width 15 height 15
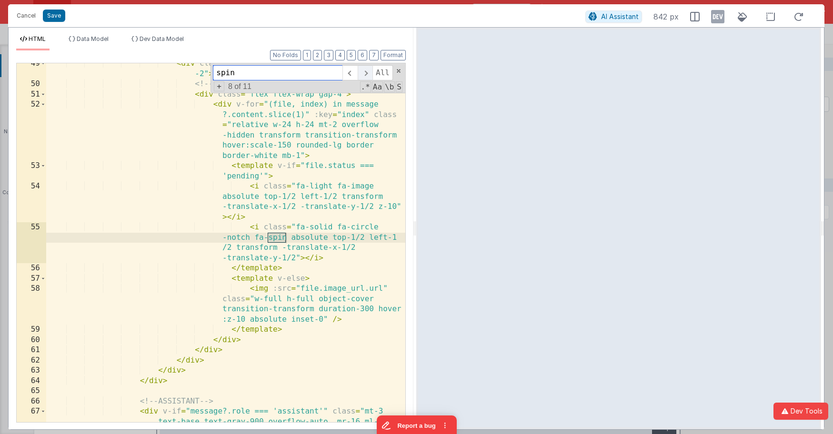
scroll to position [875, 0]
click at [364, 76] on span at bounding box center [365, 72] width 15 height 15
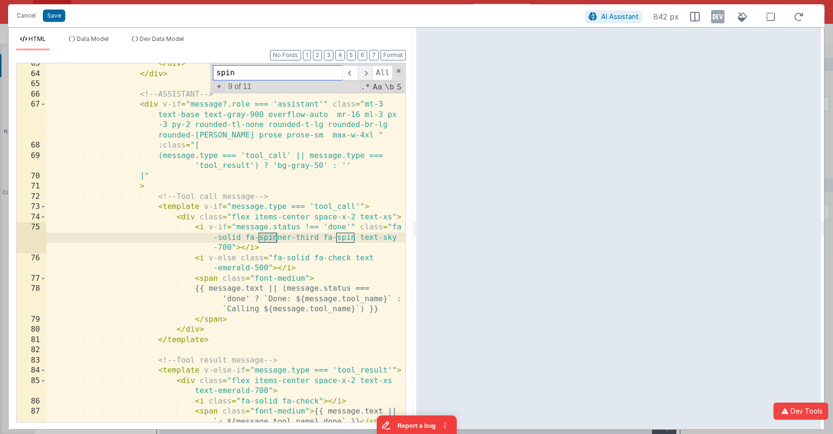
scroll to position [1182, 0]
click at [317, 164] on div "</ div > </ div > <!-- ASSISTANT --> < div v-if = "message?.role === 'assistant…" at bounding box center [225, 249] width 359 height 380
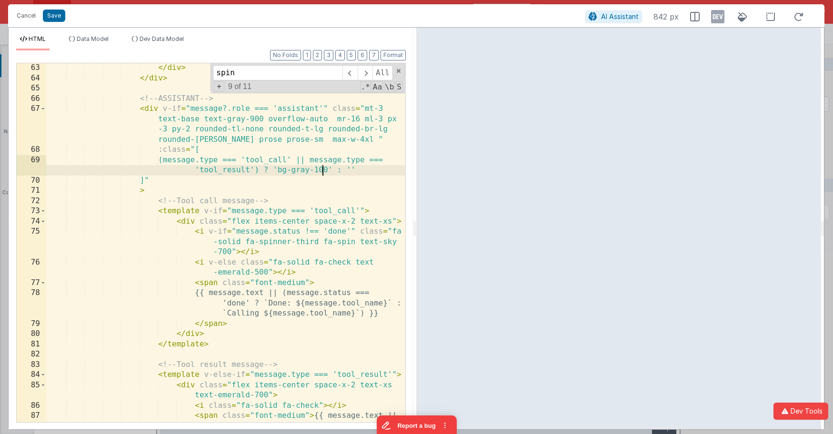
scroll to position [1178, 0]
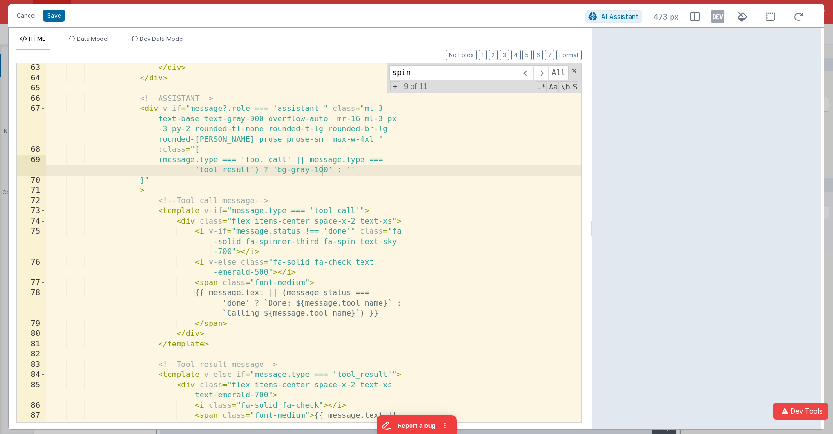
drag, startPoint x: 415, startPoint y: 30, endPoint x: 593, endPoint y: 15, distance: 178.8
click at [593, 15] on html "Cancel Save AI Assistant 473 px HTML Data Model Dev Data Model Format 7 6 5 4 3…" at bounding box center [416, 217] width 833 height 434
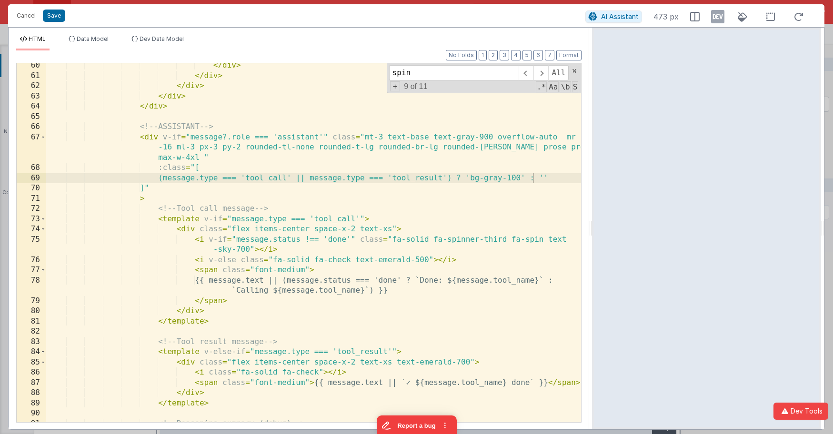
scroll to position [851, 0]
drag, startPoint x: 463, startPoint y: 180, endPoint x: 310, endPoint y: 178, distance: 152.9
click at [310, 178] on div "</ div > </ div > </ div > </ div > </ div > <!-- ASSISTANT --> < div v-if = "m…" at bounding box center [313, 252] width 535 height 380
drag, startPoint x: 315, startPoint y: 181, endPoint x: 460, endPoint y: 179, distance: 144.8
click at [460, 179] on div "</ div > </ div > </ div > </ div > </ div > <!-- ASSISTANT --> < div v-if = "m…" at bounding box center [313, 252] width 535 height 380
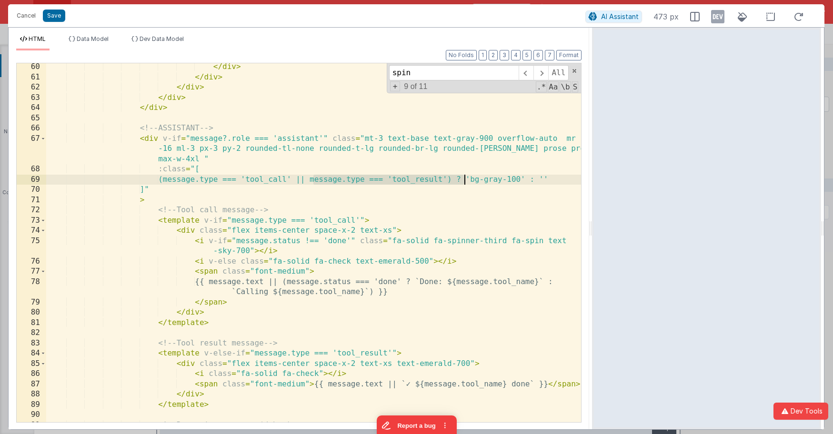
click at [462, 179] on div "</ div > </ div > </ div > </ div > </ div > <!-- ASSISTANT --> < div v-if = "m…" at bounding box center [313, 252] width 535 height 380
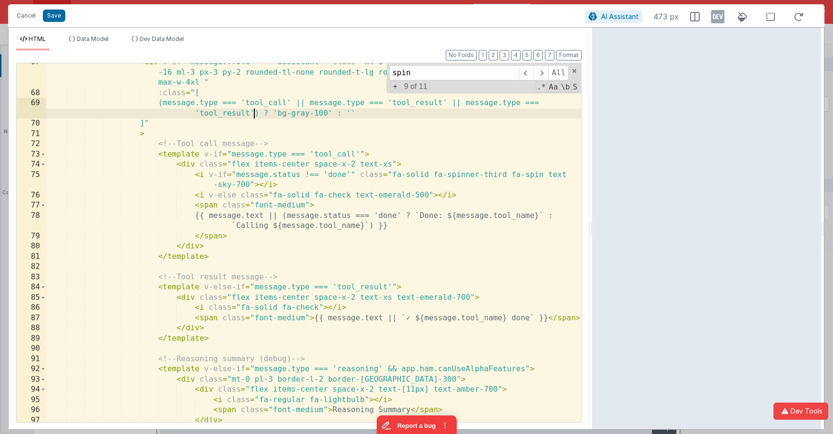
scroll to position [928, 0]
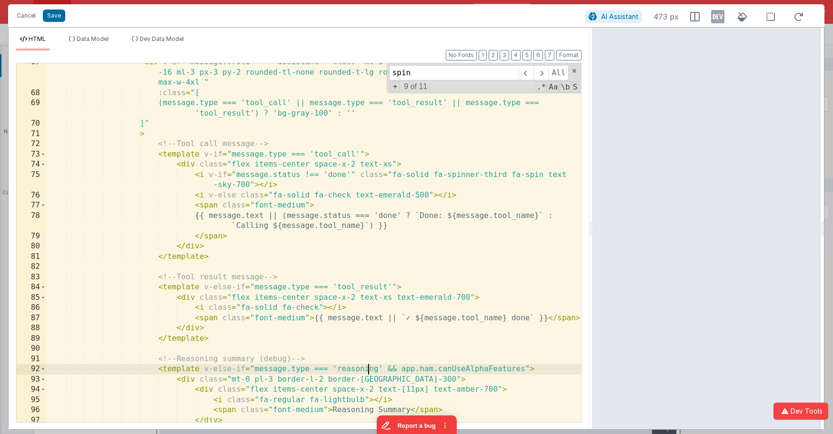
click at [367, 371] on div "< div v-if = "message?.role === 'assistant'" class = "mt-3 text-base text-gray-…" at bounding box center [313, 262] width 535 height 411
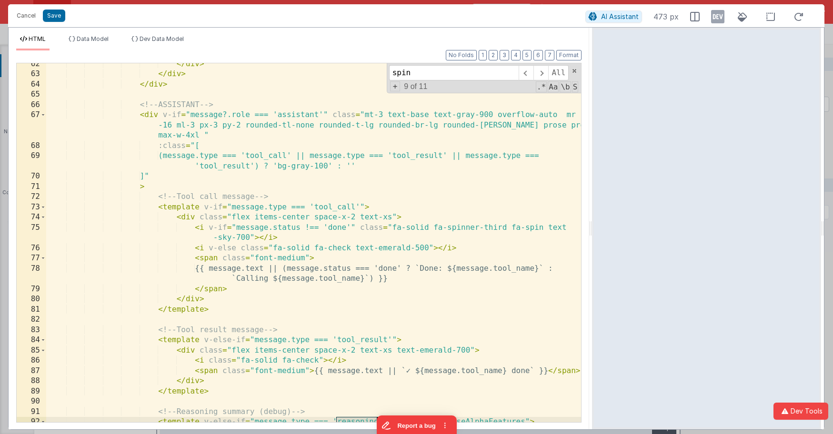
scroll to position [851, 0]
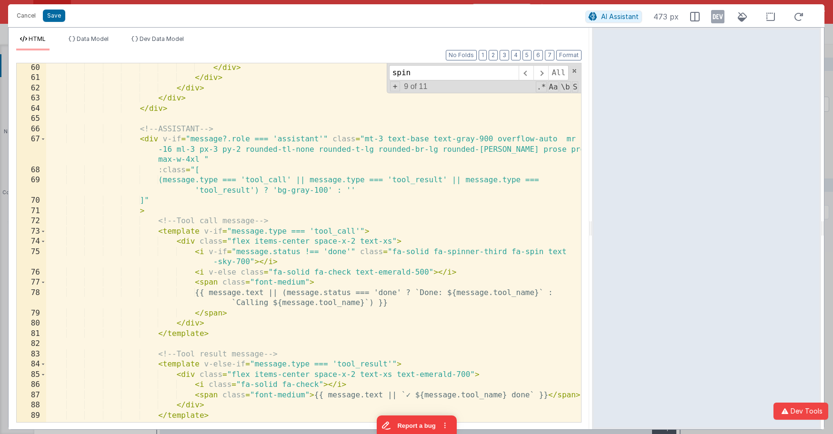
click at [232, 190] on div "</ div > </ div > </ div > </ div > </ div > <!-- ASSISTANT --> < div v-if = "m…" at bounding box center [313, 253] width 535 height 380
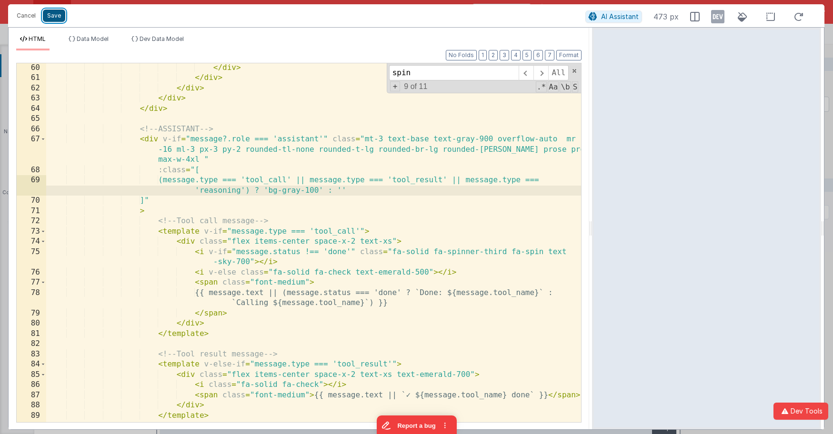
click at [50, 13] on button "Save" at bounding box center [54, 16] width 22 height 12
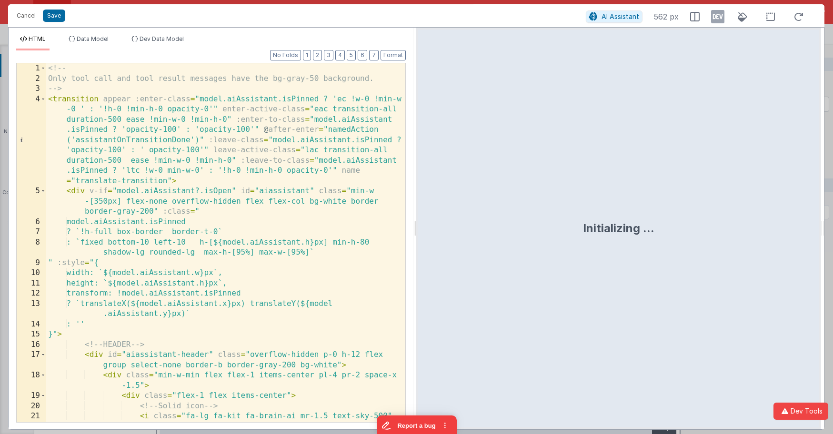
click at [367, 111] on div "<!-- Only tool call and tool result messages have the bg-gray-50 background. --…" at bounding box center [225, 253] width 359 height 380
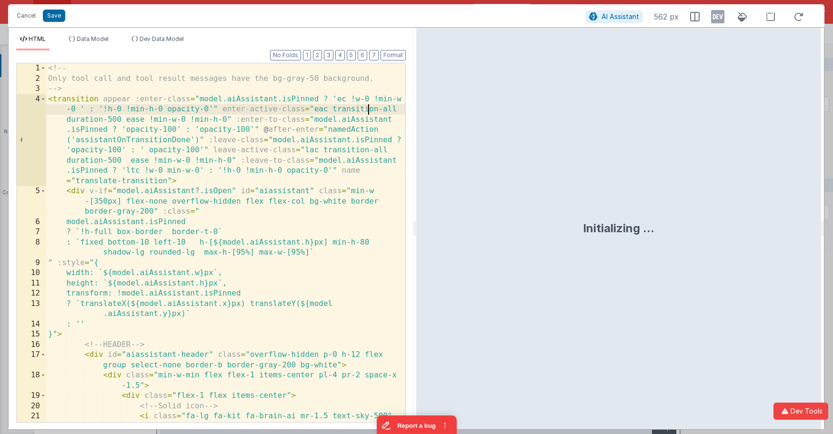
scroll to position [0, 0]
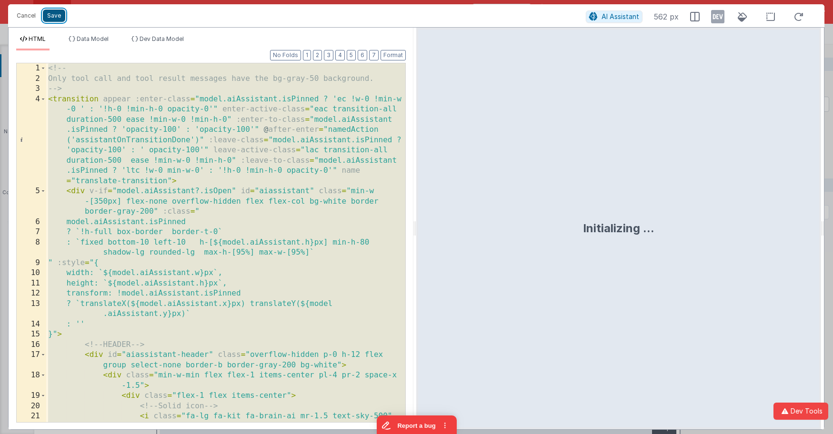
click at [58, 19] on button "Save" at bounding box center [54, 16] width 22 height 12
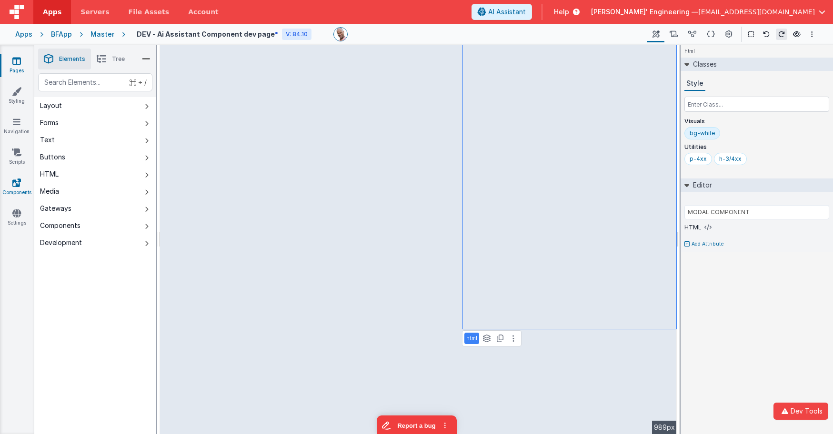
click at [19, 191] on link "Components" at bounding box center [17, 187] width 34 height 19
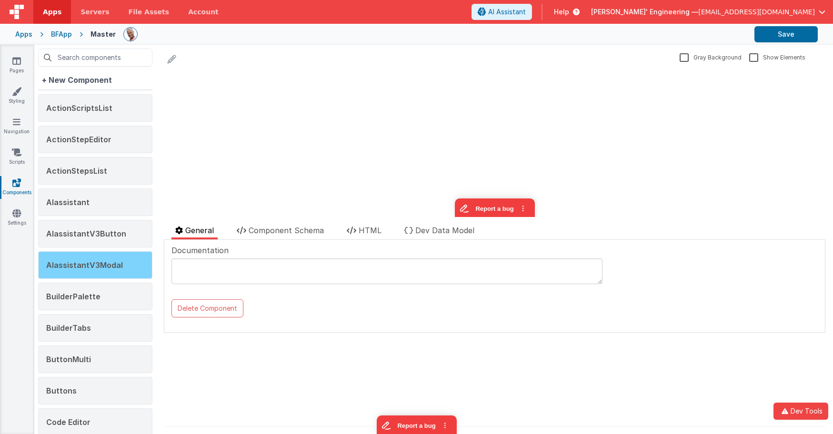
click at [118, 266] on span "AIassistantV3Modal" at bounding box center [84, 266] width 77 height 10
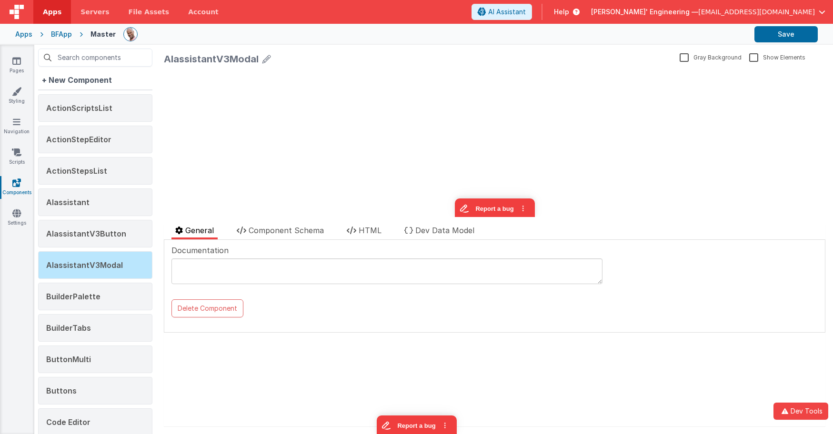
click at [360, 224] on div "AIassistantV3Modal Gray Background Show Elements General Component Schema HTML …" at bounding box center [494, 240] width 677 height 390
click at [358, 229] on li "HTML" at bounding box center [364, 232] width 42 height 15
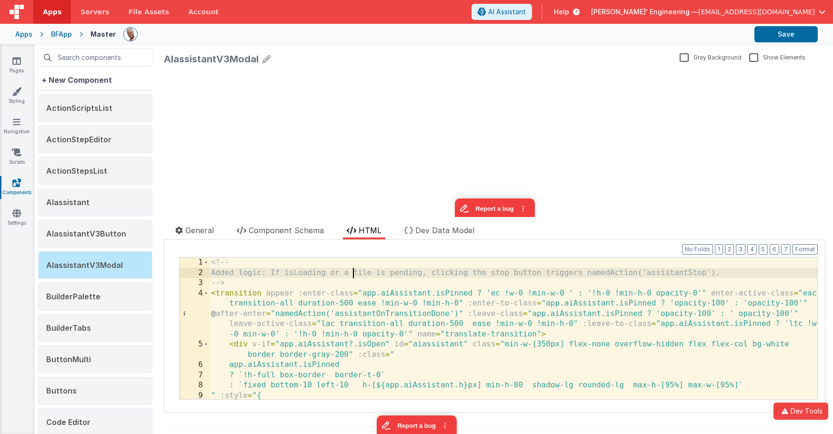
click at [351, 277] on div "<!-- Added logic: If isLoading or a file is pending, clicking the stop button t…" at bounding box center [513, 339] width 608 height 162
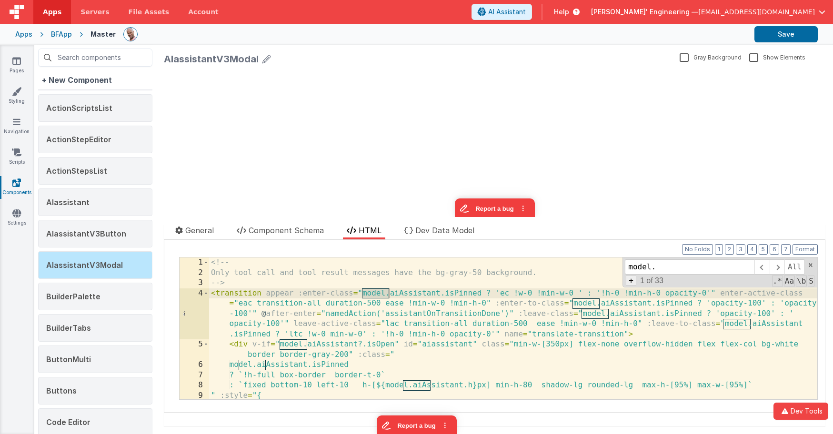
type input "model."
click at [627, 286] on span "+" at bounding box center [631, 281] width 10 height 10
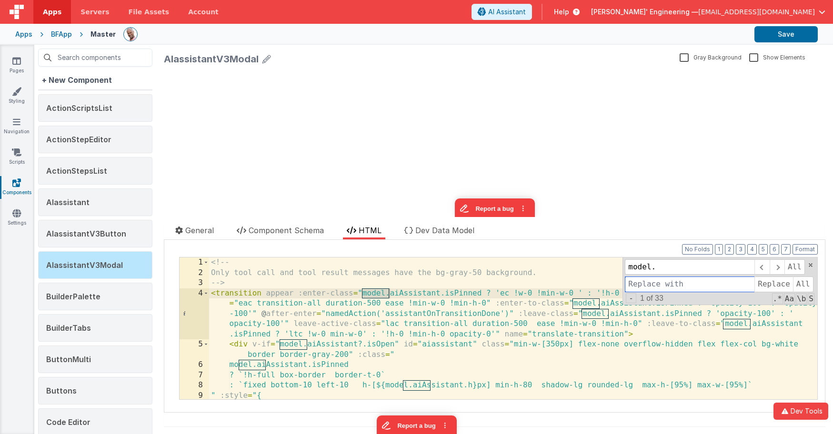
click at [633, 283] on input at bounding box center [690, 284] width 130 height 15
type input "app."
drag, startPoint x: 807, startPoint y: 284, endPoint x: 718, endPoint y: 286, distance: 89.6
click at [807, 284] on span "All" at bounding box center [803, 284] width 20 height 15
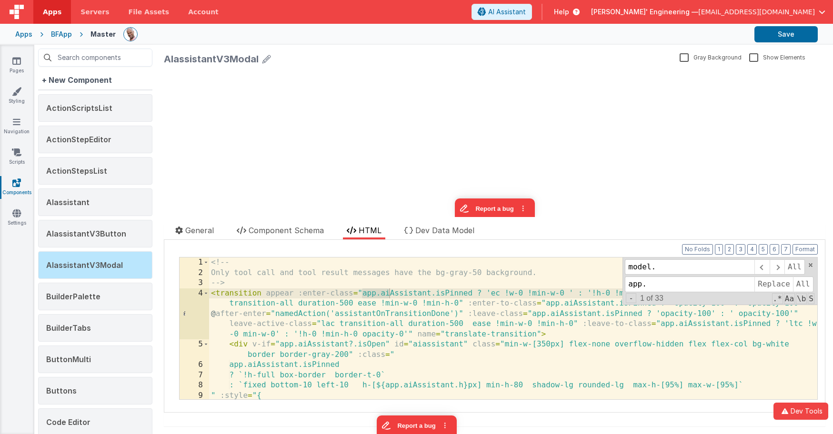
click at [530, 289] on div "<!-- Only tool call and tool result messages have the bg-gray-50 background. --…" at bounding box center [513, 339] width 608 height 162
click at [12, 63] on icon at bounding box center [16, 61] width 9 height 10
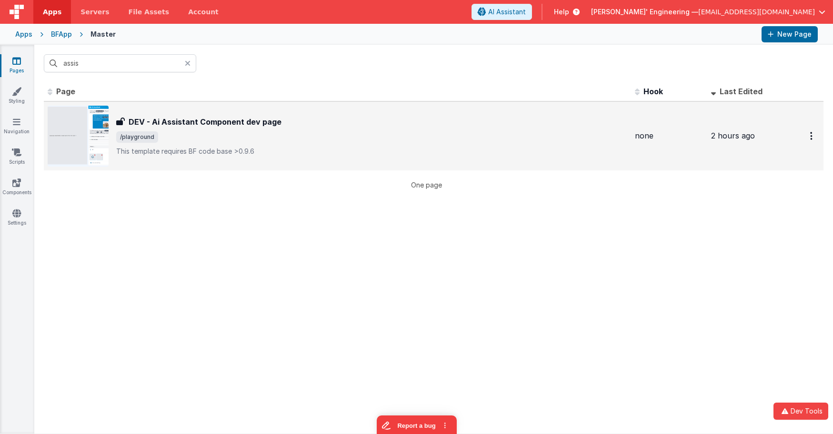
click at [366, 134] on span "/playground" at bounding box center [371, 136] width 511 height 11
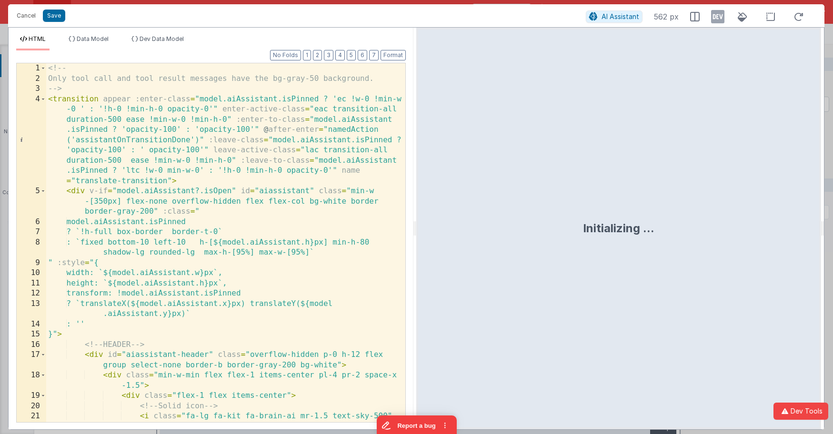
click at [362, 197] on div "<!-- Only tool call and tool result messages have the bg-gray-50 background. --…" at bounding box center [225, 253] width 359 height 380
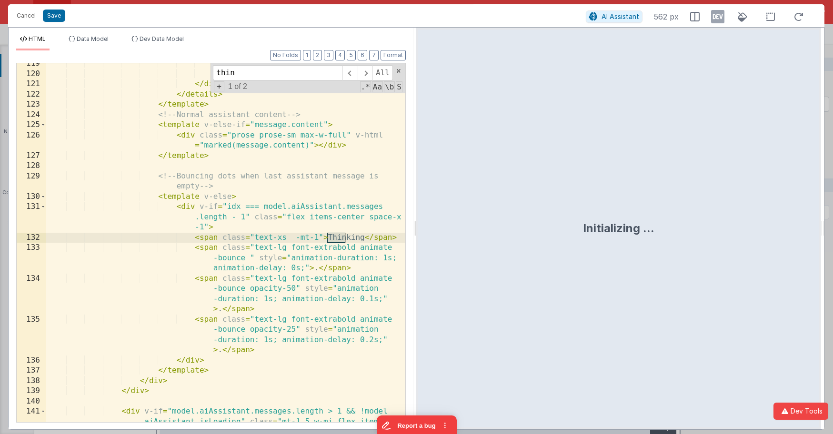
scroll to position [2155, 0]
type input "thinking"
click at [289, 239] on div "</ template > </ div > </ div > </ details > </ template > <!-- Normal assistan…" at bounding box center [225, 264] width 359 height 411
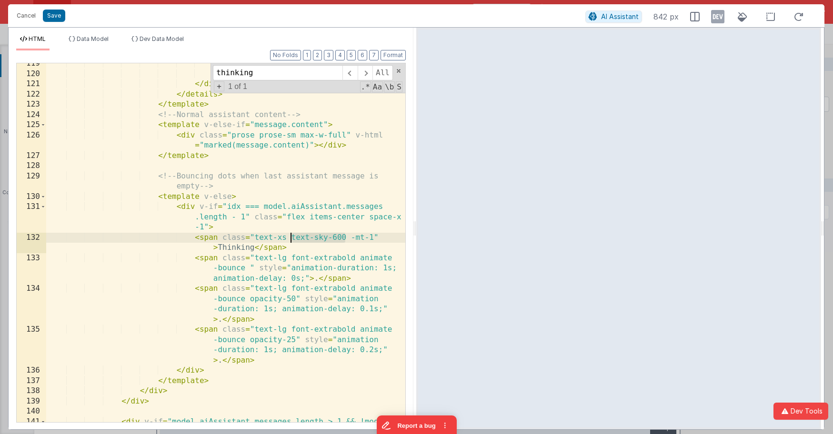
click at [292, 237] on div "</ template > </ div > </ div > </ details > </ template > <!-- Normal assistan…" at bounding box center [225, 264] width 359 height 411
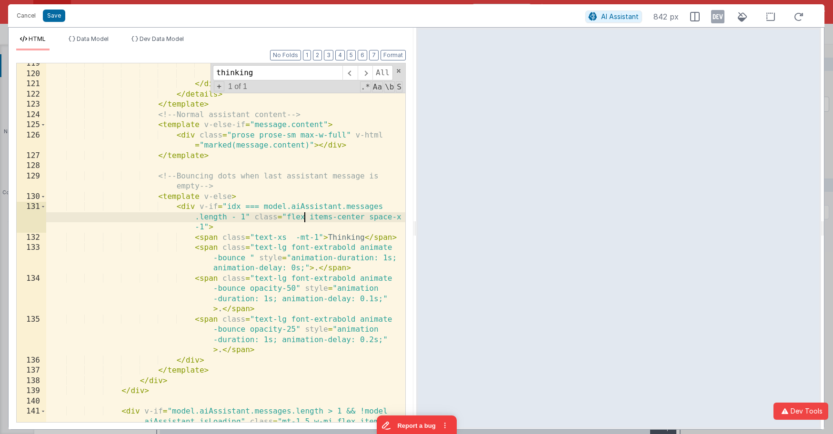
drag, startPoint x: 304, startPoint y: 217, endPoint x: 311, endPoint y: 217, distance: 7.2
click at [304, 217] on div "</ template > </ div > </ div > </ details > </ template > <!-- Normal assistan…" at bounding box center [225, 264] width 359 height 411
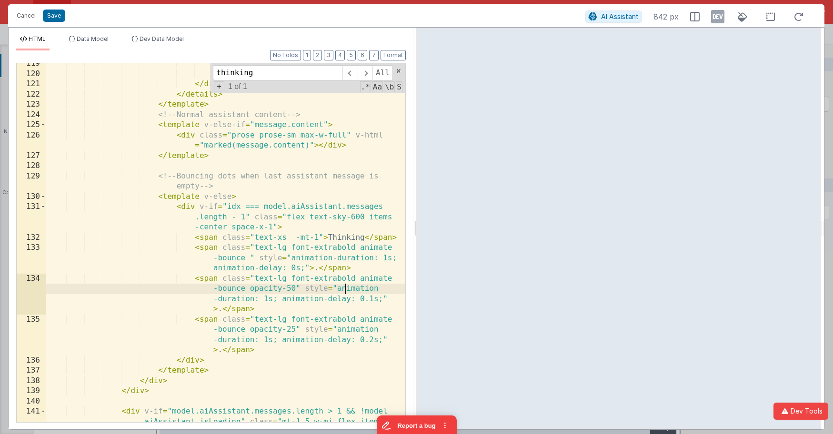
click at [343, 287] on div "</ template > </ div > </ div > </ details > </ template > <!-- Normal assistan…" at bounding box center [225, 264] width 359 height 411
click at [58, 16] on button "Save" at bounding box center [54, 16] width 22 height 12
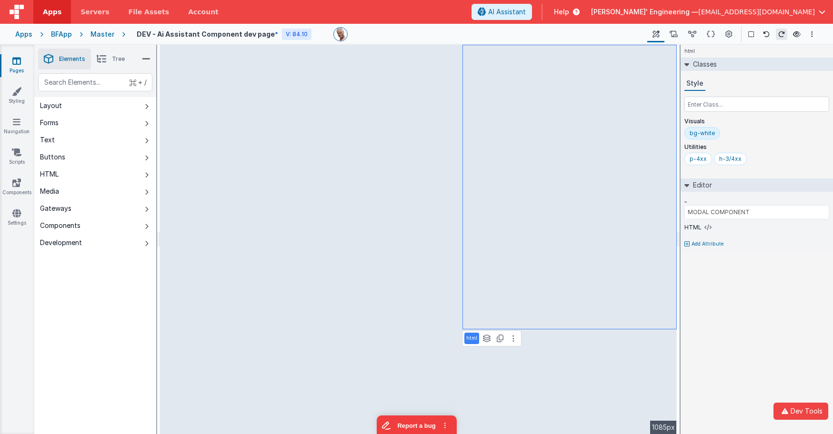
click at [744, 284] on div "html Classes Style Visuals bg-white Utilities p-4xx h-3/4xx Editor _ MODAL COMP…" at bounding box center [757, 240] width 152 height 390
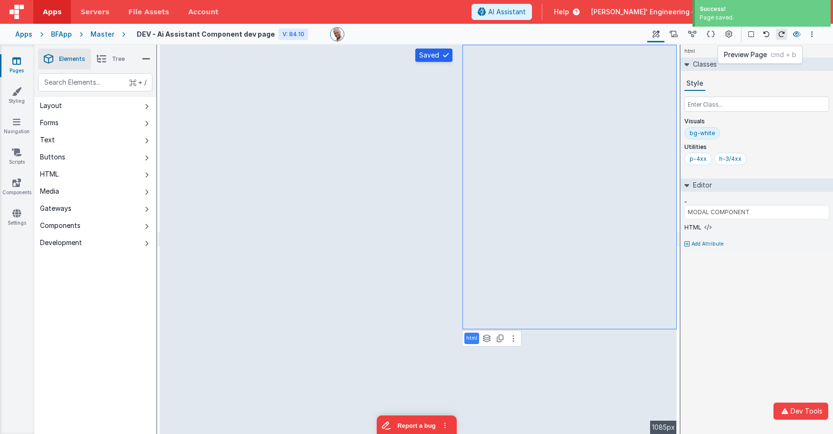
click at [801, 34] on button at bounding box center [796, 34] width 11 height 13
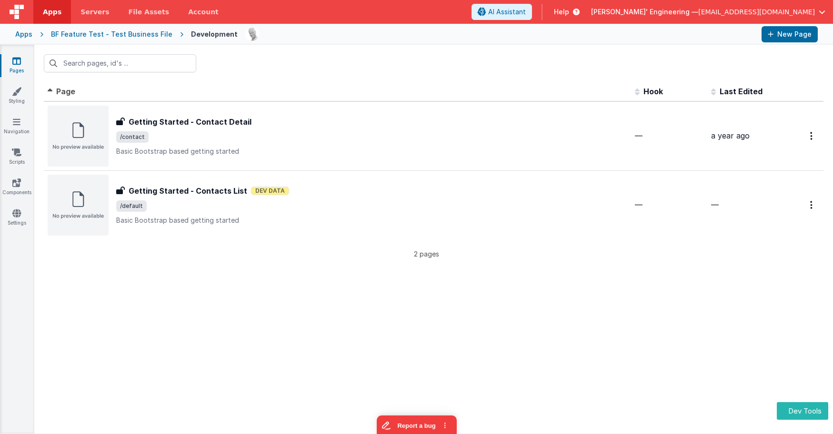
click at [477, 73] on div at bounding box center [433, 63] width 799 height 37
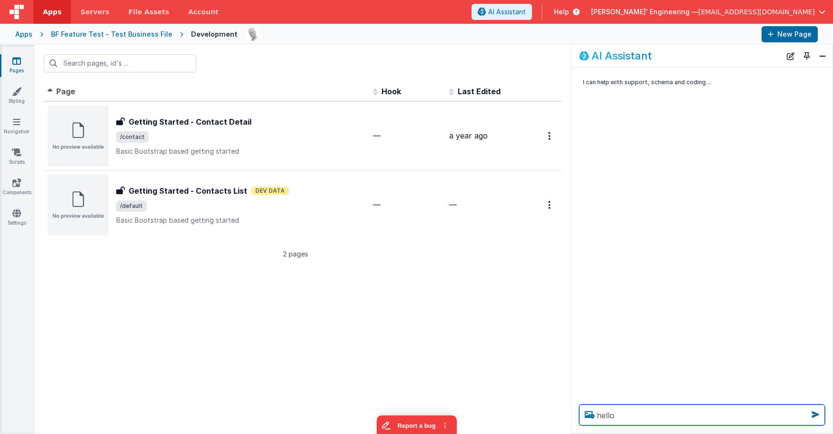
type textarea "hello"
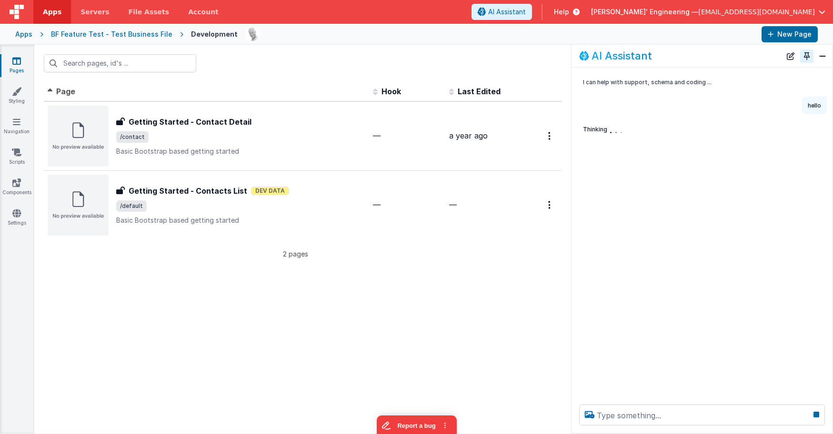
click at [806, 54] on button "Toggle Pin" at bounding box center [806, 56] width 13 height 13
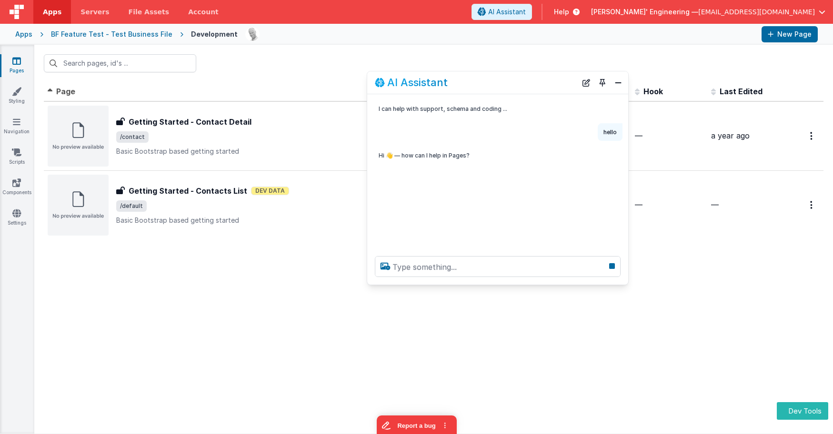
drag, startPoint x: 158, startPoint y: 227, endPoint x: 517, endPoint y: 84, distance: 386.5
click at [517, 84] on div "AI Assistant" at bounding box center [476, 82] width 202 height 11
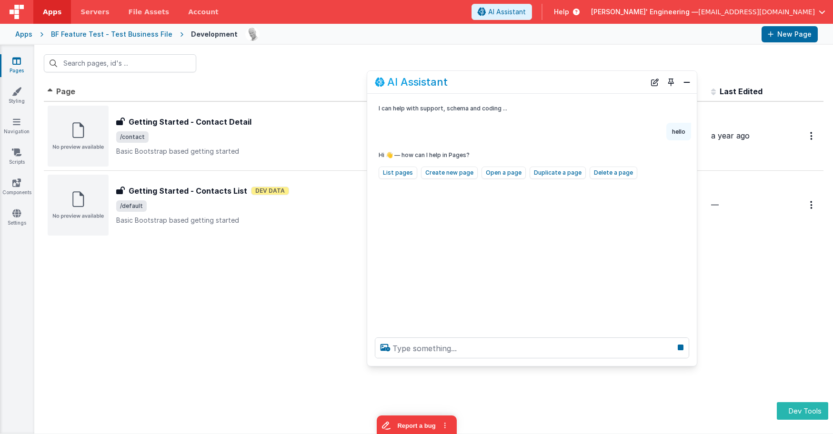
drag, startPoint x: 627, startPoint y: 281, endPoint x: 694, endPoint y: 361, distance: 104.2
click at [696, 362] on div at bounding box center [532, 348] width 330 height 36
click at [406, 172] on button "List pages" at bounding box center [398, 173] width 39 height 12
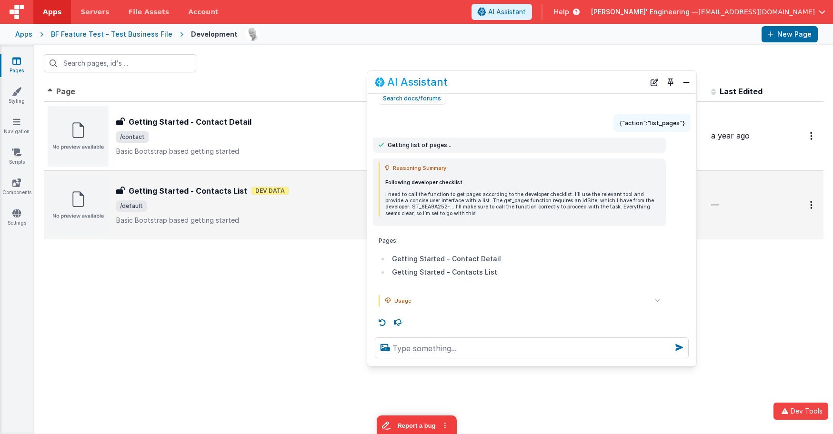
scroll to position [68, 0]
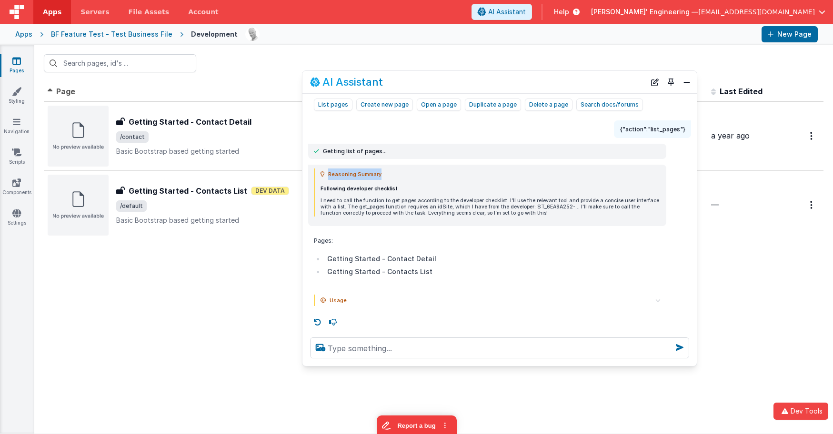
drag, startPoint x: 368, startPoint y: 177, endPoint x: 305, endPoint y: 175, distance: 62.9
click at [302, 175] on div "Reasoning Summary Following developer checklist I need to call the function to …" at bounding box center [499, 195] width 394 height 61
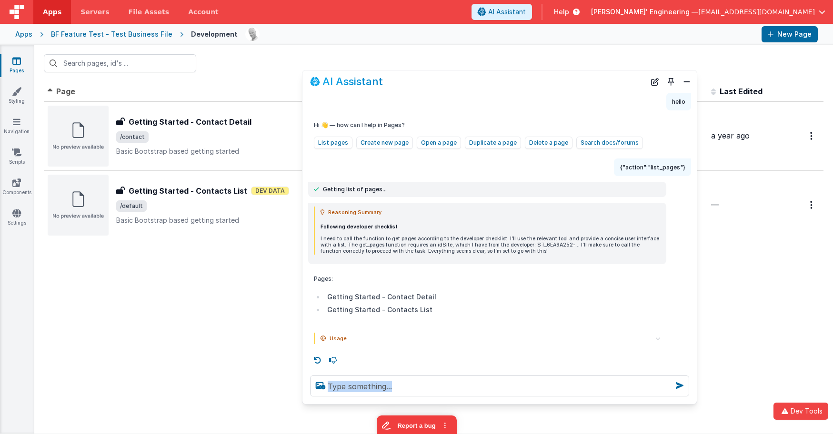
scroll to position [30, 0]
drag, startPoint x: 548, startPoint y: 363, endPoint x: 522, endPoint y: 378, distance: 29.7
click at [540, 401] on div at bounding box center [499, 386] width 394 height 36
click at [672, 82] on button "Toggle Pin" at bounding box center [670, 81] width 13 height 13
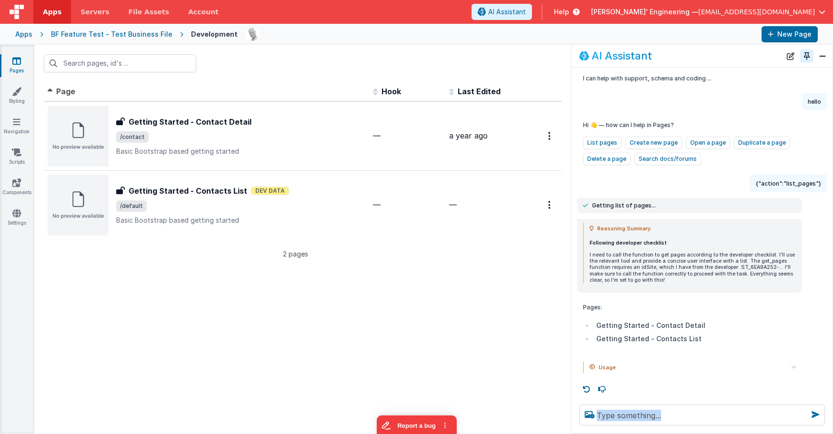
scroll to position [0, 0]
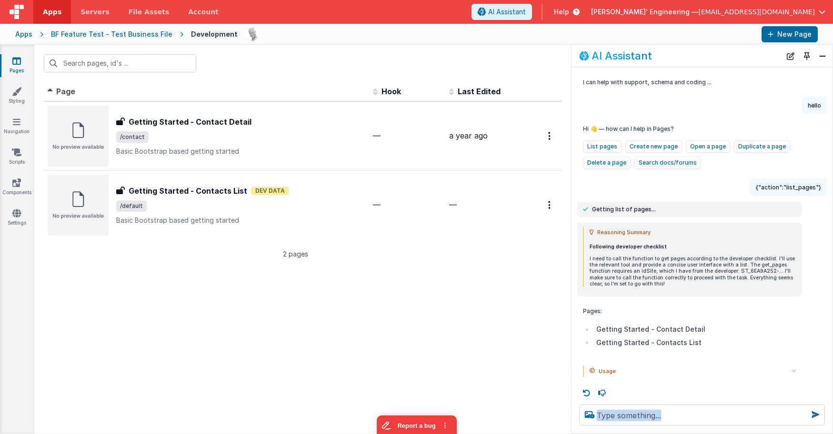
click at [683, 51] on div "AI Assistant" at bounding box center [680, 55] width 202 height 11
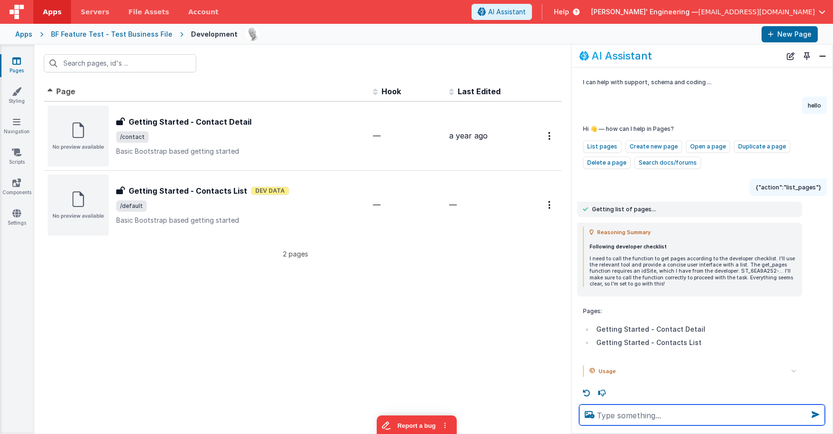
click at [771, 414] on textarea at bounding box center [702, 415] width 246 height 21
type textarea "again"
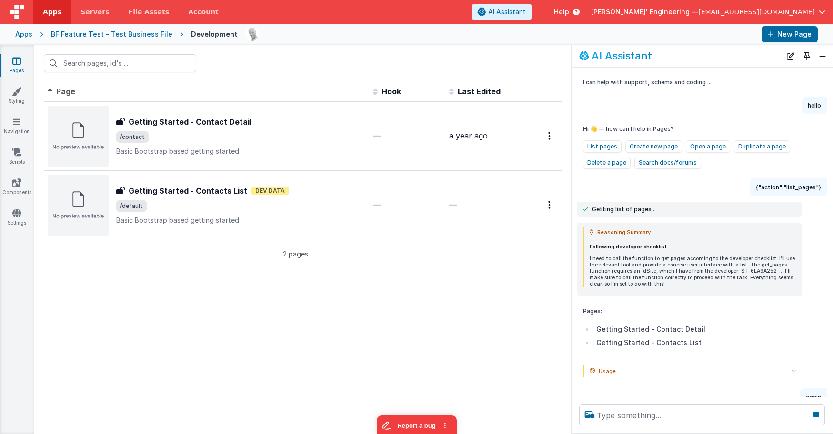
scroll to position [35, 0]
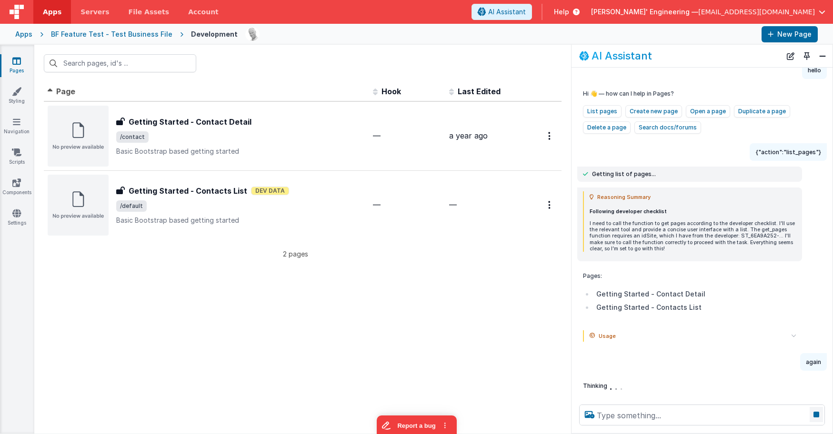
click at [817, 414] on icon at bounding box center [816, 414] width 13 height 15
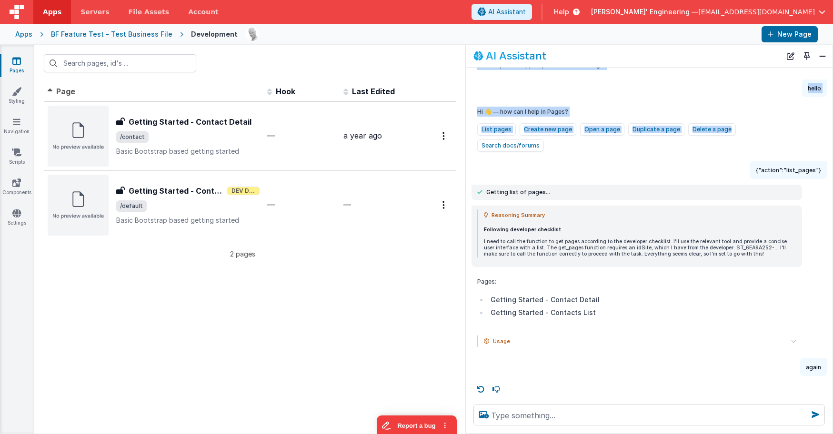
scroll to position [1, 0]
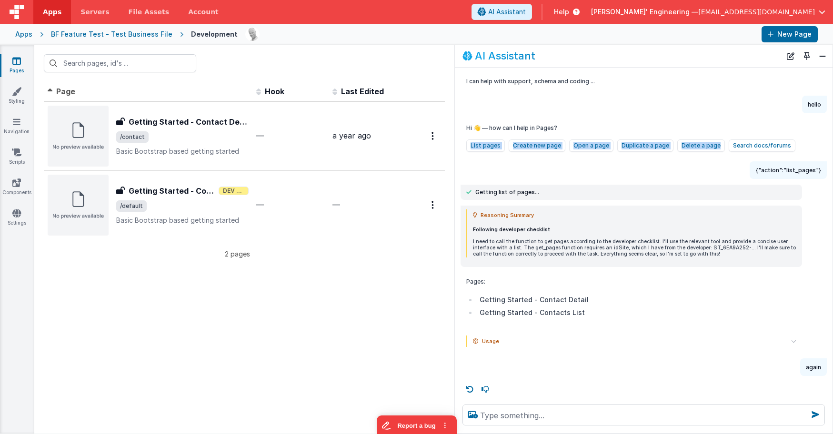
drag, startPoint x: 572, startPoint y: 141, endPoint x: 456, endPoint y: 142, distance: 116.7
click at [456, 142] on div "Hi 👋 — how can I help in Pages? List pages Create new page Open a page Duplicat…" at bounding box center [644, 137] width 378 height 37
click at [542, 161] on div "I can help with support, schema and coding ... hello Hi 👋 — how can I help in P…" at bounding box center [644, 233] width 378 height 330
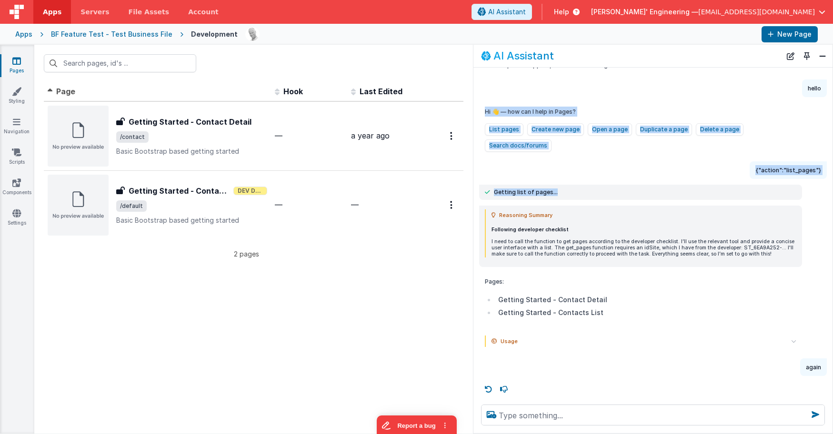
scroll to position [23, 0]
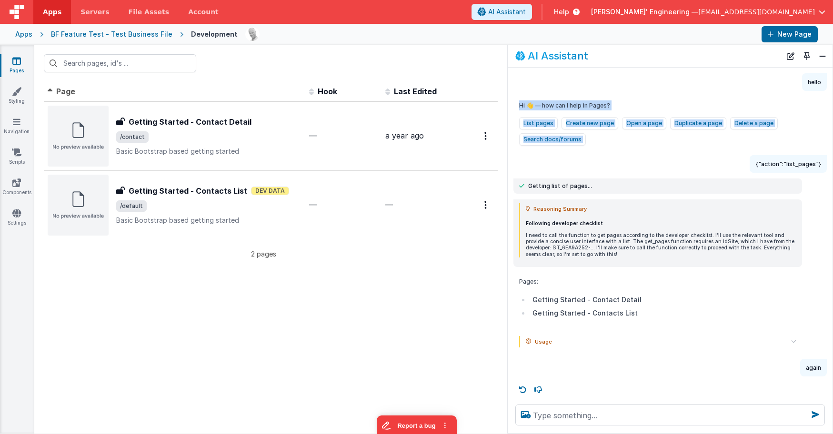
drag, startPoint x: 456, startPoint y: 120, endPoint x: 509, endPoint y: 153, distance: 62.5
click at [509, 153] on div "I can help with support, schema and coding ... hello Hi 👋 — how can I help in P…" at bounding box center [670, 233] width 325 height 330
click at [560, 158] on div "{"action":"list_pages"}" at bounding box center [667, 164] width 319 height 18
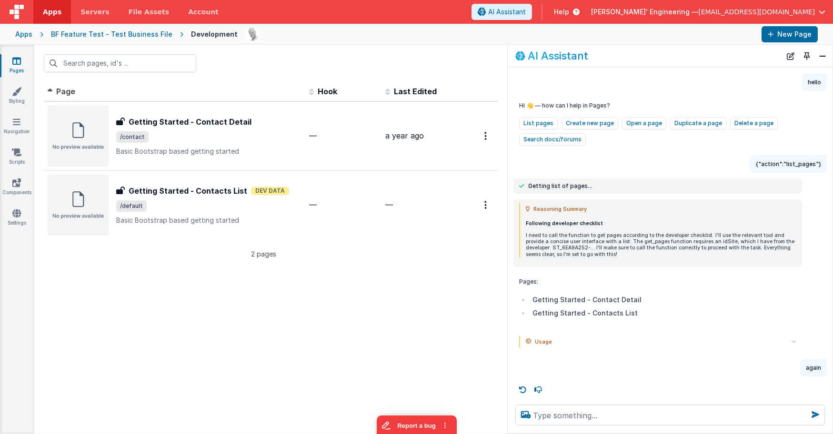
click at [553, 340] on summary "Usage" at bounding box center [661, 341] width 271 height 11
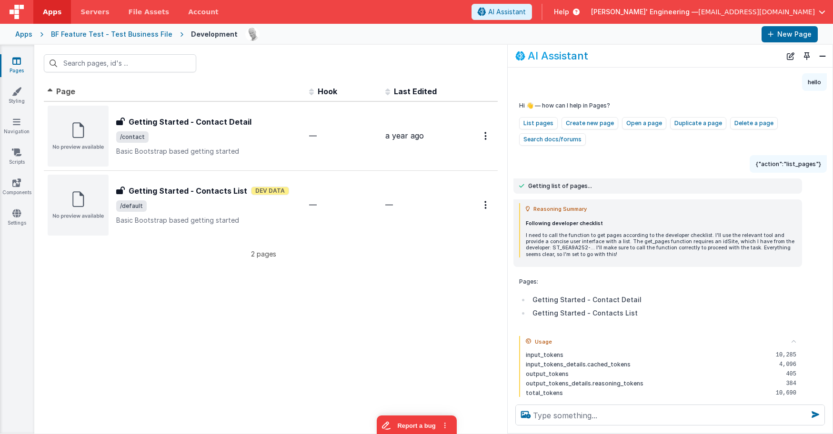
scroll to position [73, 0]
